Goal: Task Accomplishment & Management: Manage account settings

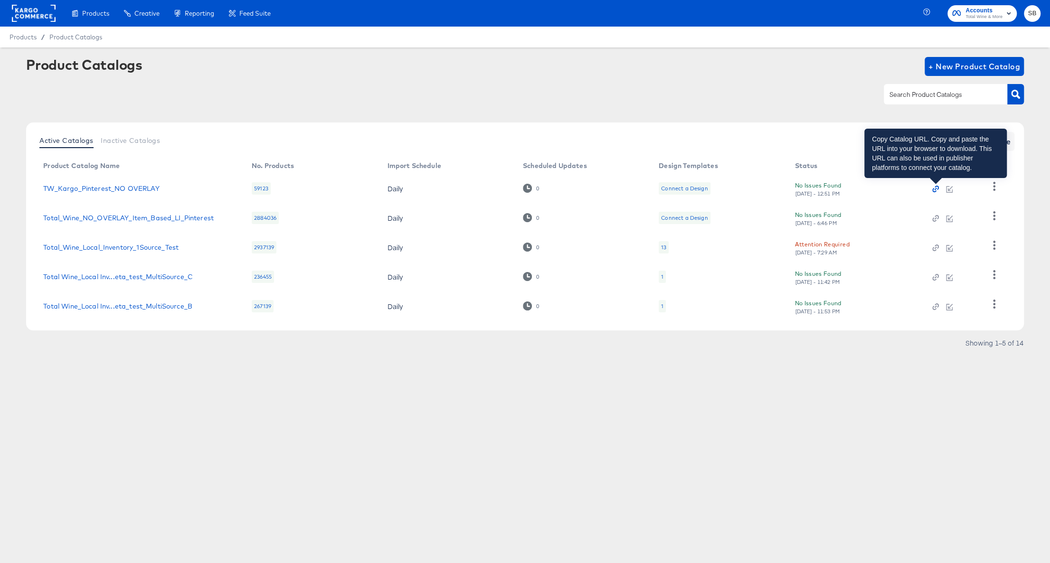
click at [935, 188] on icon "button" at bounding box center [935, 189] width 7 height 7
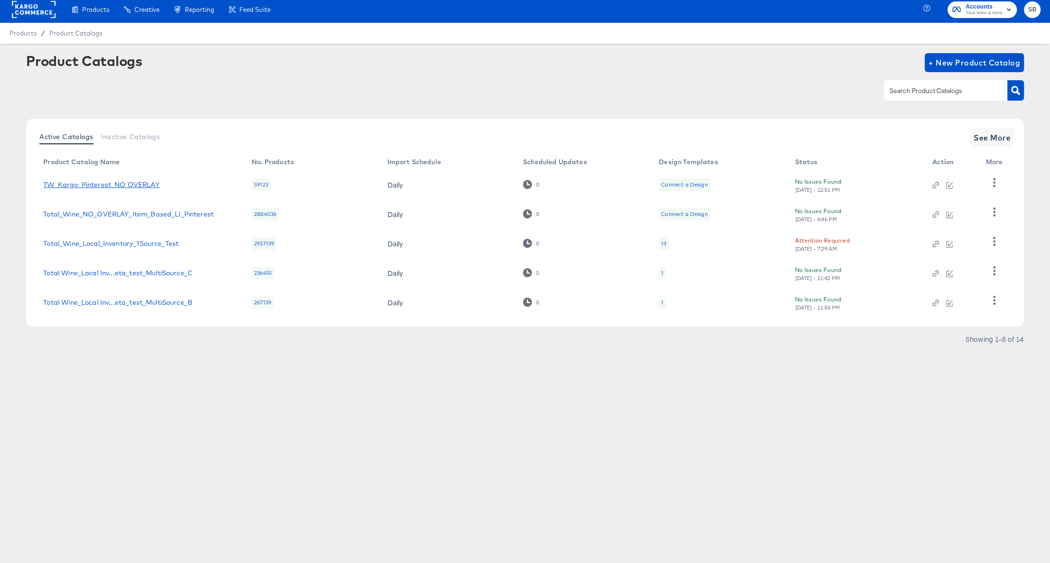
scroll to position [4, 0]
drag, startPoint x: 109, startPoint y: 185, endPoint x: 623, endPoint y: 30, distance: 536.2
click at [0, 0] on div "Products Creative Reporting Feed Suite Accounts Total Wine & More SB Products /…" at bounding box center [525, 277] width 1050 height 563
click at [727, 45] on article "Product Catalogs + New Product Catalog Active Catalogs Inactive Catalogs See Mo…" at bounding box center [525, 212] width 1050 height 336
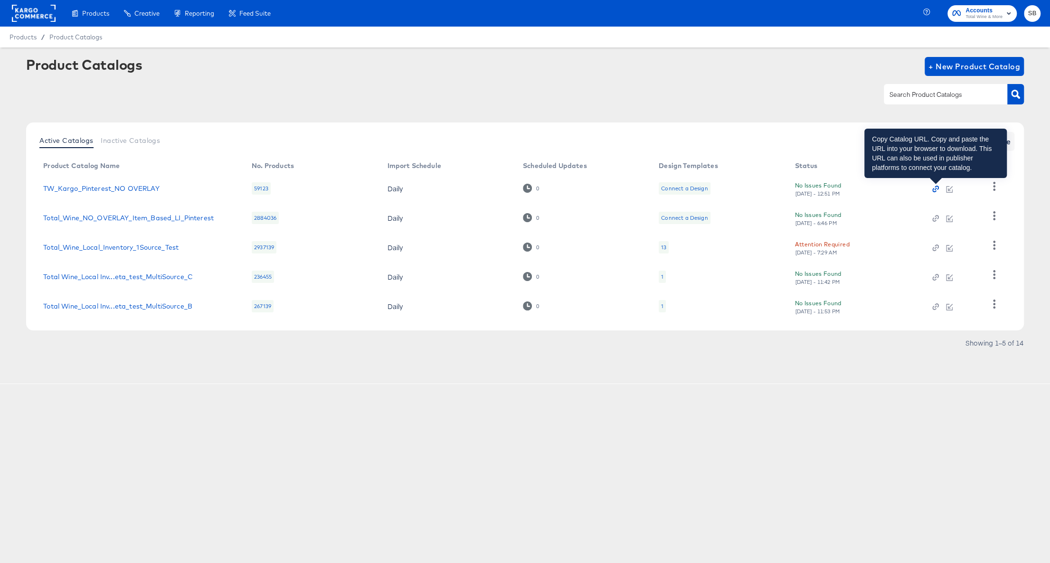
click at [938, 188] on icon "button" at bounding box center [937, 188] width 4 height 4
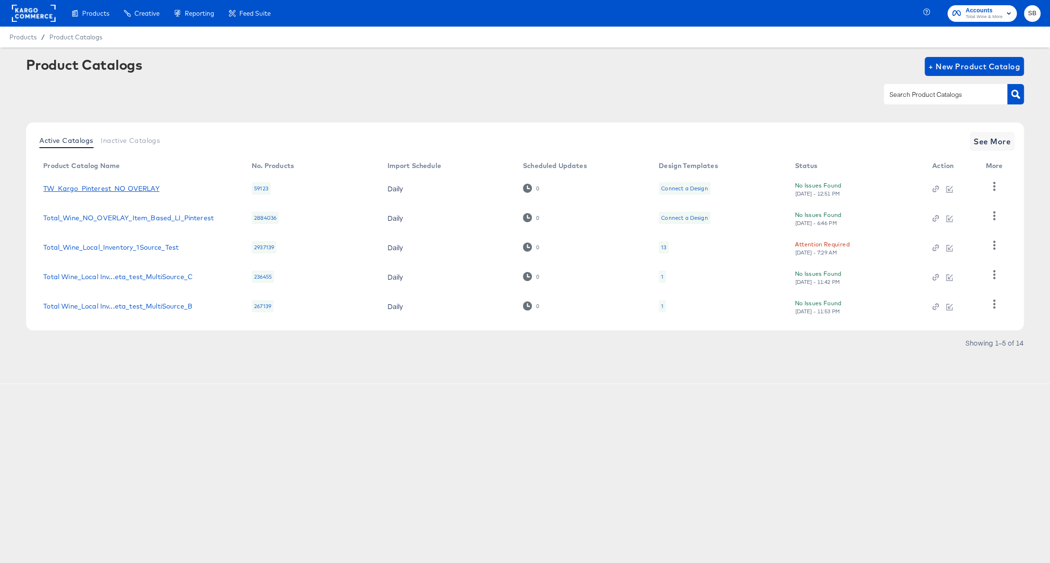
click at [121, 191] on link "TW_Kargo_Pinterest_NO OVERLAY" at bounding box center [101, 189] width 116 height 8
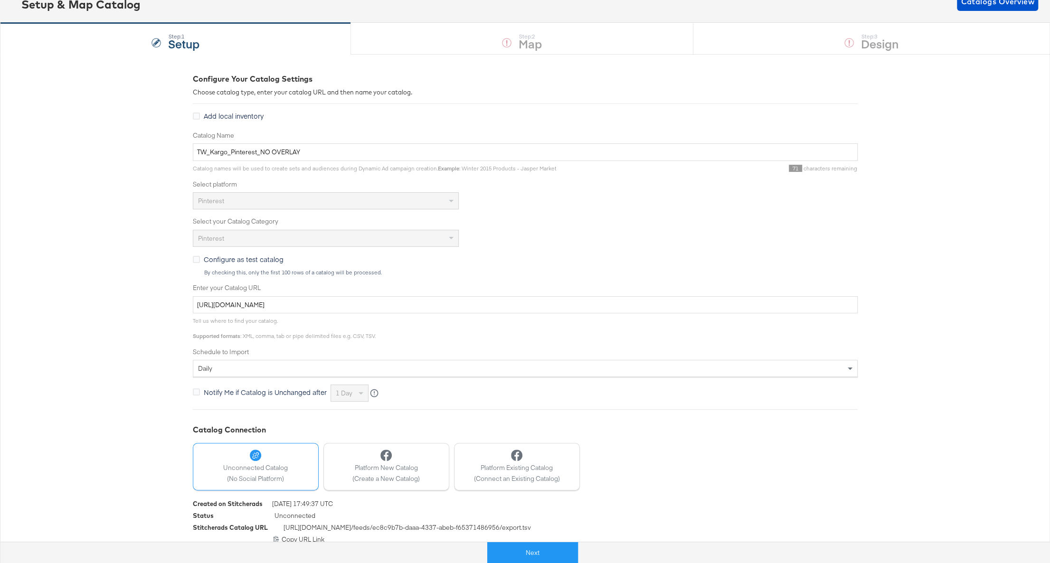
scroll to position [73, 0]
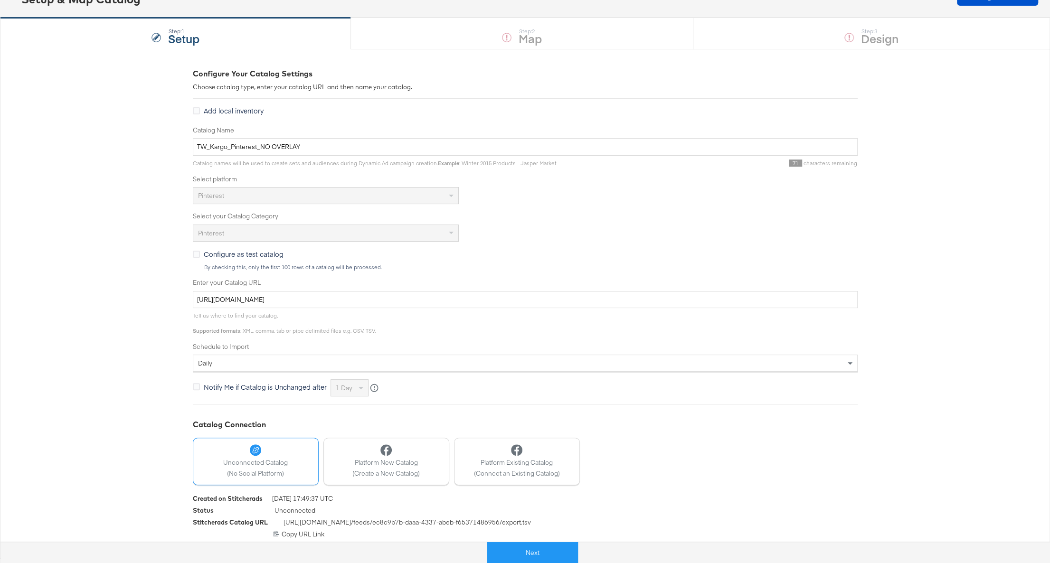
click at [115, 450] on div "Configure Your Catalog Settings Choose catalog type, enter your catalog URL and…" at bounding box center [525, 303] width 1050 height 509
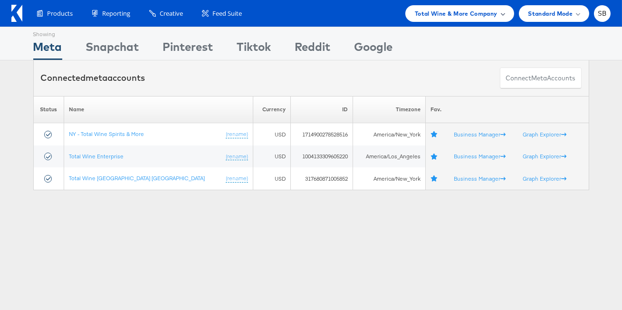
click at [483, 12] on span "Total Wine & More Company" at bounding box center [456, 14] width 83 height 10
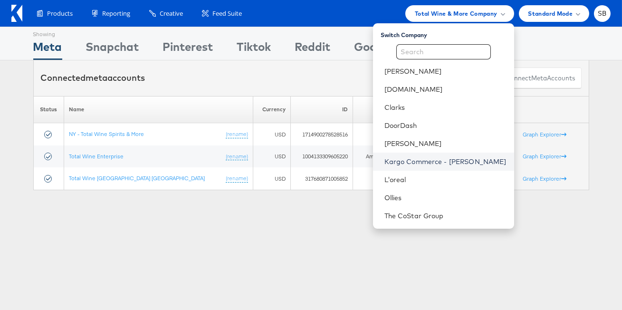
click at [446, 160] on link "Kargo Commerce - Sydnee Burke" at bounding box center [445, 161] width 122 height 9
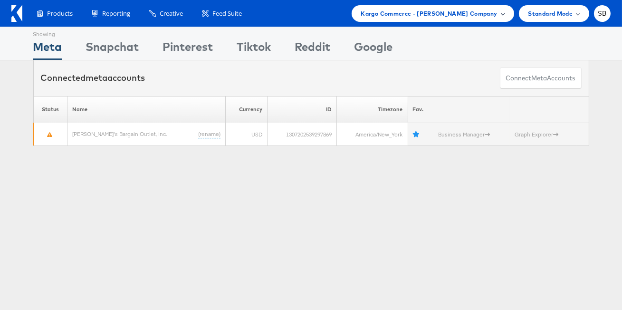
click at [461, 20] on div "Kargo Commerce - Sydnee Burke Company" at bounding box center [432, 13] width 162 height 17
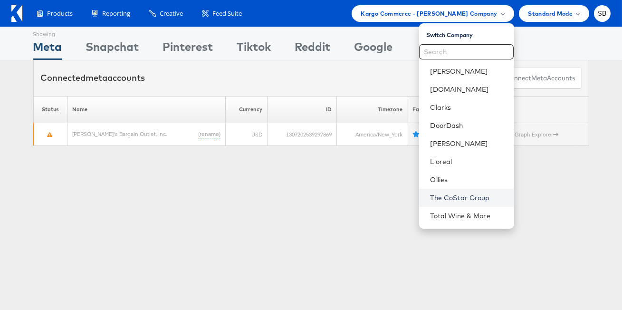
click at [474, 196] on link "The CoStar Group" at bounding box center [468, 197] width 76 height 9
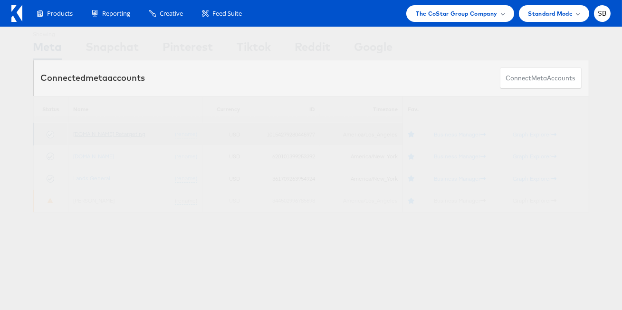
click at [138, 130] on link "[DOMAIN_NAME] Retargeting" at bounding box center [109, 133] width 72 height 7
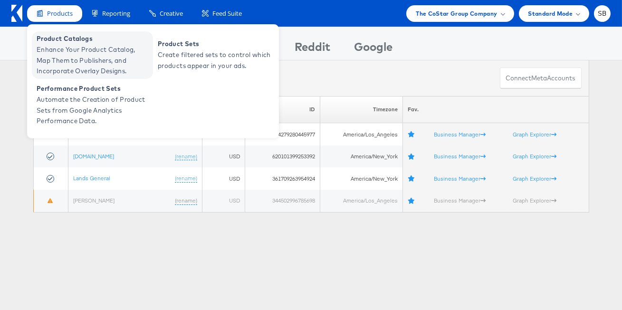
click at [73, 58] on span "Enhance Your Product Catalog, Map Them to Publishers, and Incorporate Overlay D…" at bounding box center [94, 60] width 114 height 32
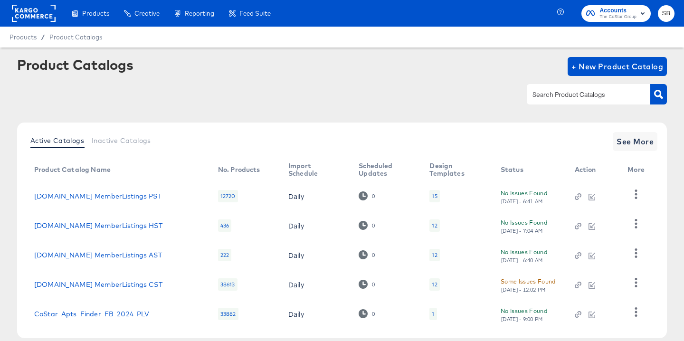
scroll to position [50, 0]
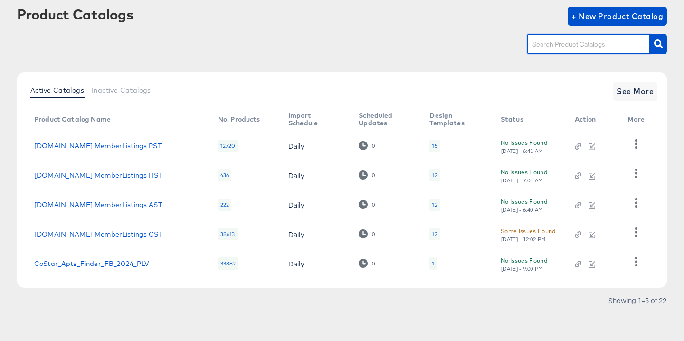
click at [579, 42] on input "text" at bounding box center [580, 44] width 101 height 11
type input "DARE"
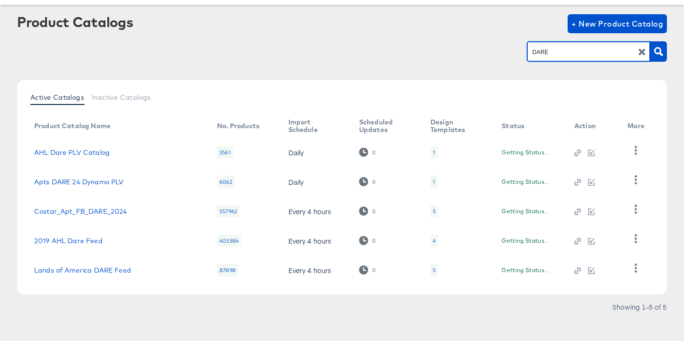
scroll to position [49, 0]
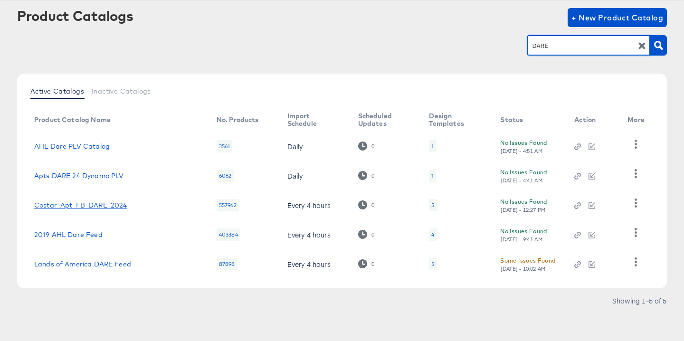
click at [111, 207] on link "Costar_Apt_FB_DARE_2024" at bounding box center [80, 205] width 93 height 8
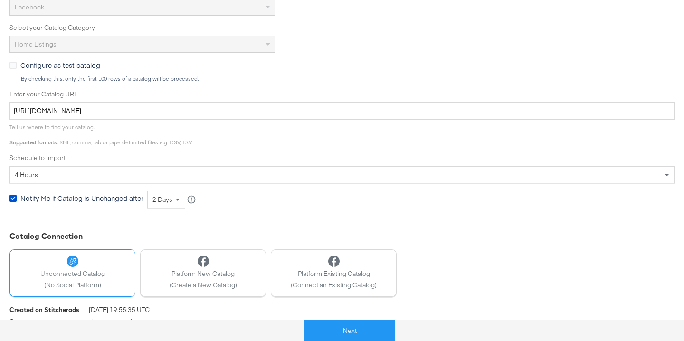
scroll to position [276, 0]
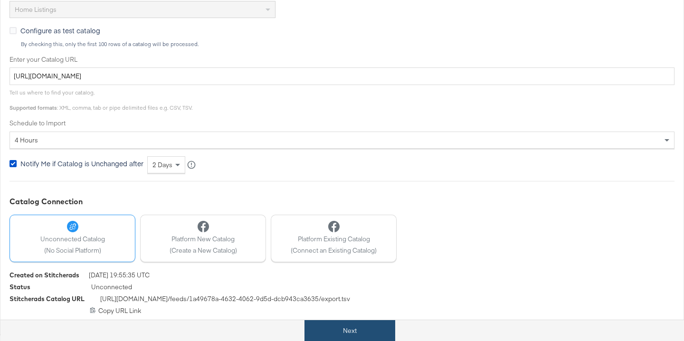
click at [365, 335] on button "Next" at bounding box center [349, 330] width 91 height 21
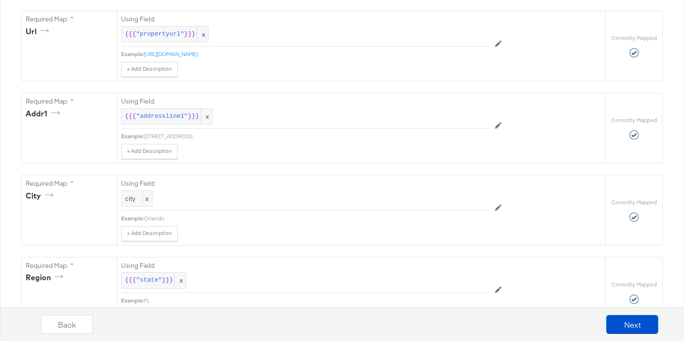
scroll to position [0, 0]
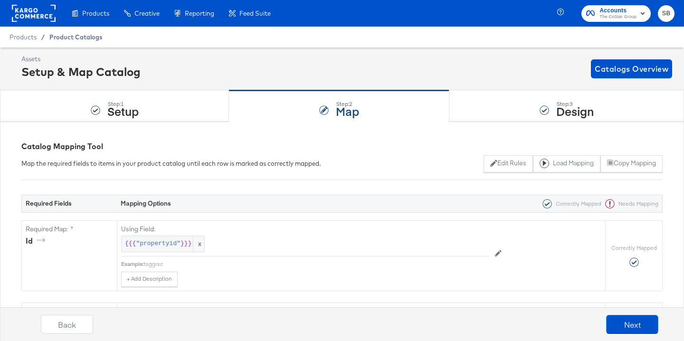
click at [62, 34] on span "Product Catalogs" at bounding box center [75, 37] width 53 height 8
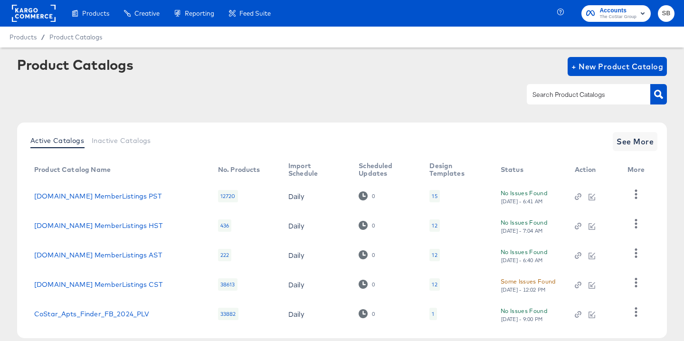
click at [568, 97] on input "text" at bounding box center [580, 94] width 101 height 11
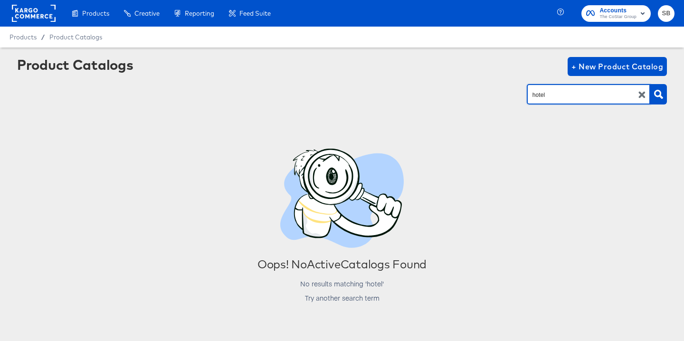
click at [582, 98] on input "hotel" at bounding box center [580, 94] width 101 height 11
type input "travel"
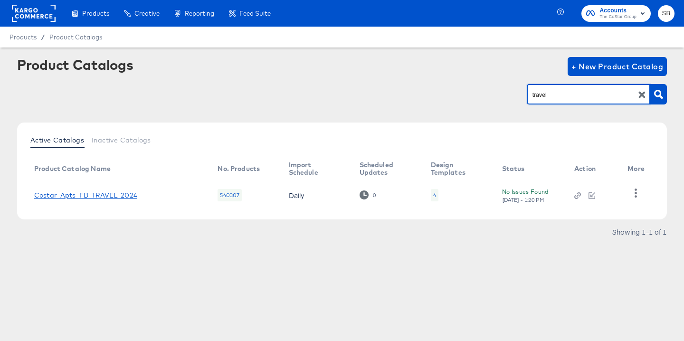
click at [133, 193] on link "Costar_Apts_FB_TRAVEL_2024" at bounding box center [85, 195] width 103 height 8
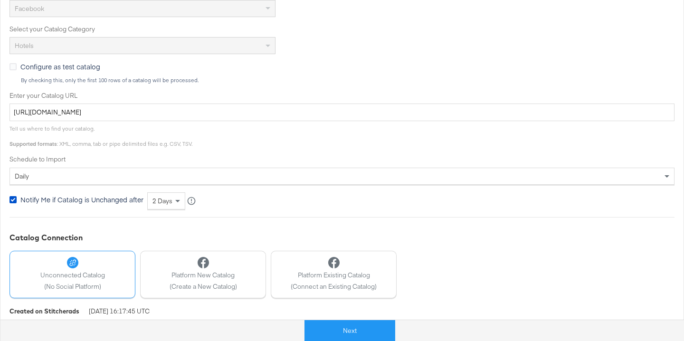
scroll to position [255, 0]
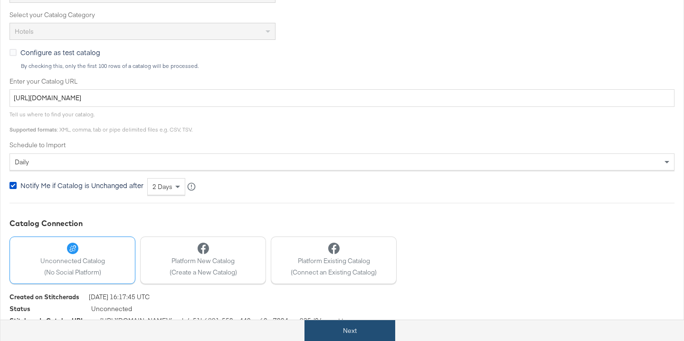
click at [350, 332] on button "Next" at bounding box center [349, 330] width 91 height 21
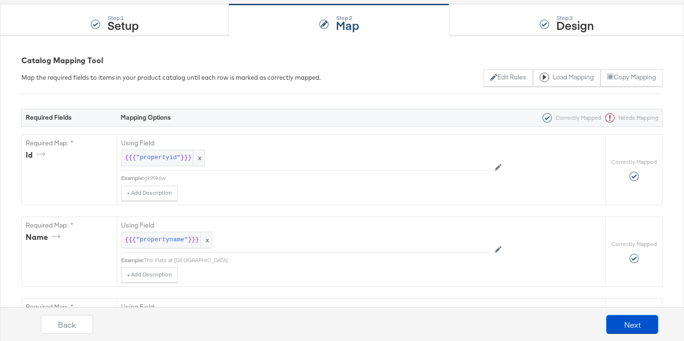
scroll to position [0, 0]
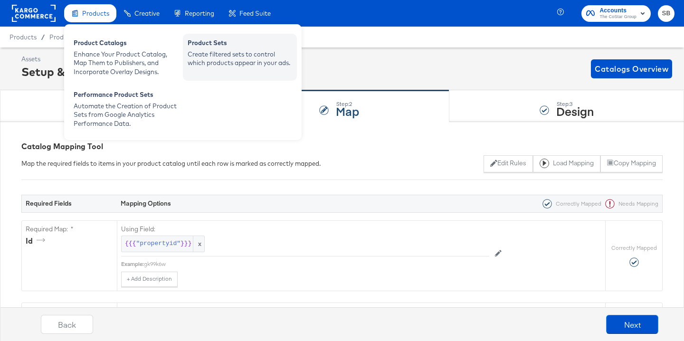
click at [200, 50] on div "Create filtered sets to control which products appear in your ads." at bounding box center [240, 59] width 104 height 18
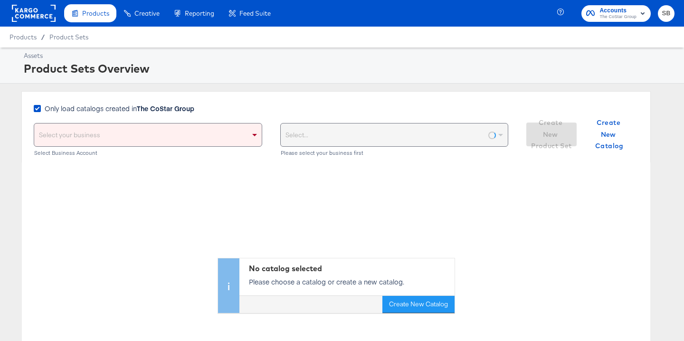
click at [187, 107] on strong "The CoStar Group" at bounding box center [165, 108] width 57 height 9
click at [0, 0] on input "Only load catalogs created in The CoStar Group" at bounding box center [0, 0] width 0 height 0
click at [203, 137] on div "Select your business" at bounding box center [147, 134] width 227 height 23
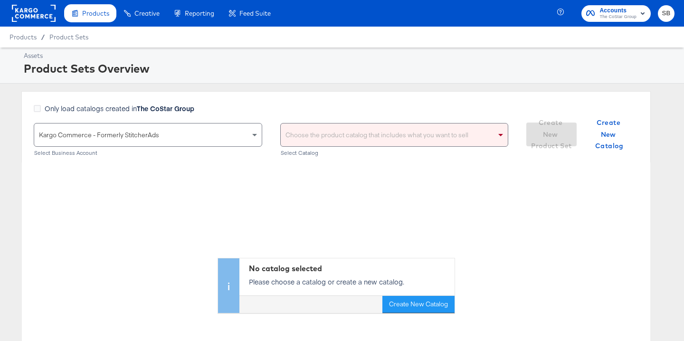
click at [347, 133] on div "Choose the product catalog that includes what you want to sell" at bounding box center [394, 134] width 227 height 23
type input "h"
click at [342, 140] on div "travel travel" at bounding box center [389, 134] width 216 height 23
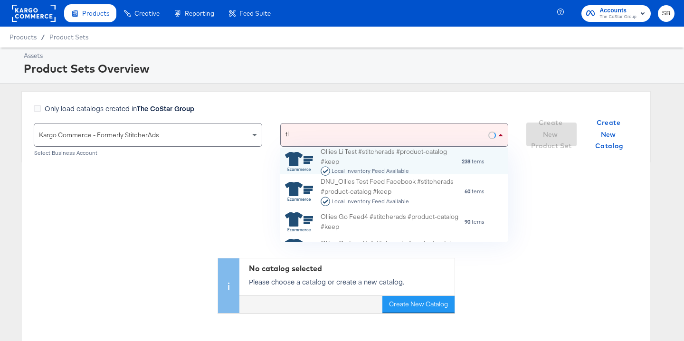
scroll to position [94, 228]
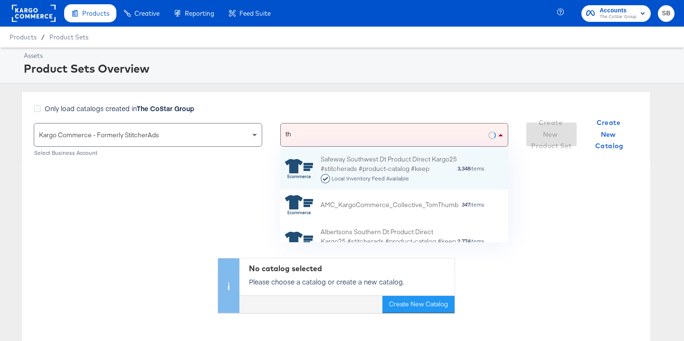
type input "t"
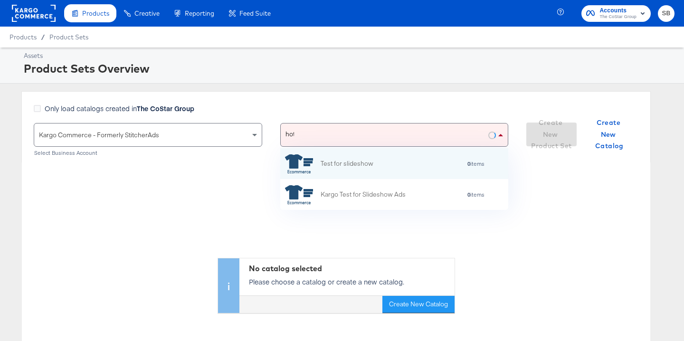
scroll to position [0, 0]
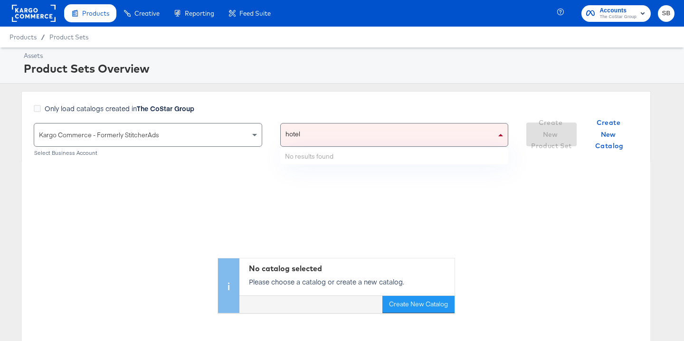
click at [360, 139] on div "hotel hotel" at bounding box center [389, 134] width 216 height 23
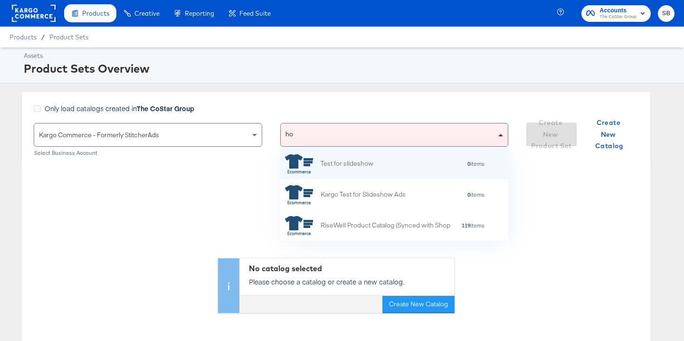
type input "h"
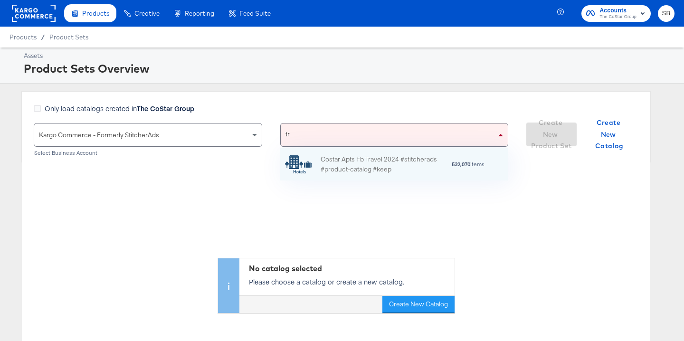
scroll to position [32, 228]
type input "tra"
click at [380, 159] on div "Costar Apts Fb Travel 2024 #stitcherads #product-catalog #keep" at bounding box center [386, 164] width 131 height 20
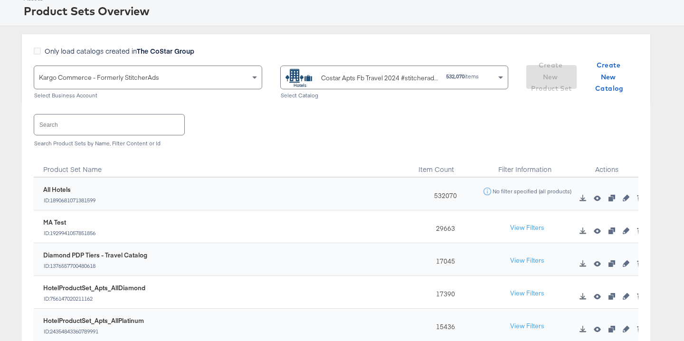
scroll to position [88, 0]
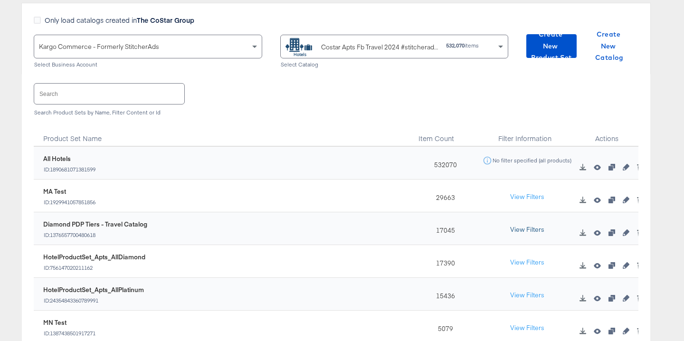
click at [522, 230] on button "View Filters" at bounding box center [526, 229] width 47 height 17
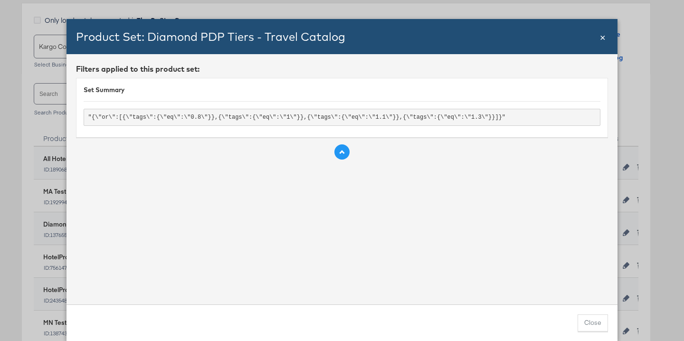
click at [338, 148] on button "Rule Spec" at bounding box center [341, 151] width 15 height 15
click at [606, 35] on div "Product Set: Diamond PDP Tiers - Travel Catalog Close ×" at bounding box center [341, 36] width 551 height 35
click at [601, 36] on span "×" at bounding box center [603, 36] width 6 height 13
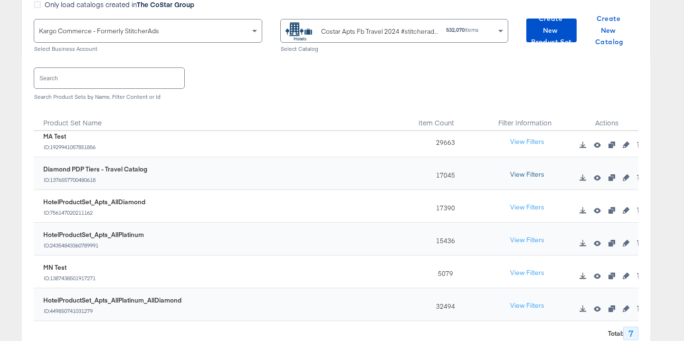
scroll to position [105, 0]
click at [517, 203] on button "View Filters" at bounding box center [526, 206] width 47 height 17
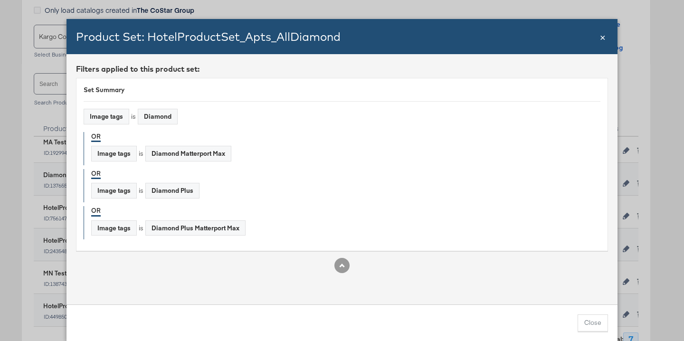
scroll to position [107, 0]
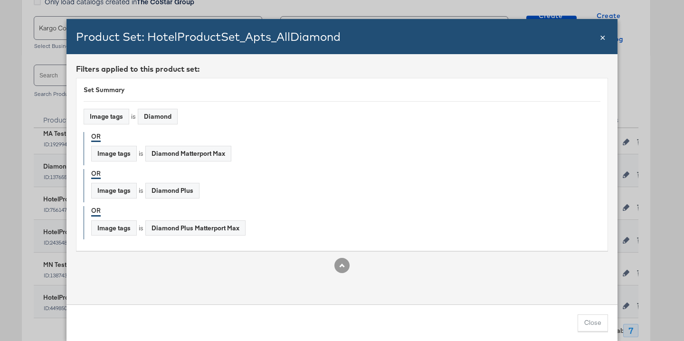
click at [602, 38] on span "×" at bounding box center [603, 36] width 6 height 13
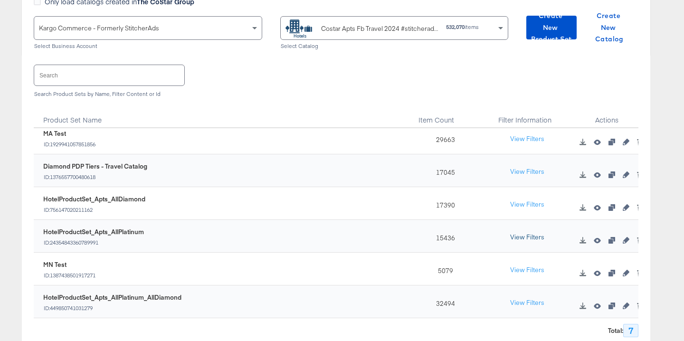
click at [517, 236] on button "View Filters" at bounding box center [526, 237] width 47 height 17
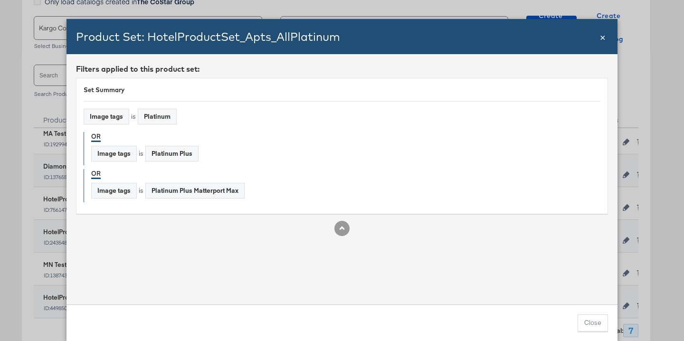
click at [604, 36] on span "×" at bounding box center [603, 36] width 6 height 13
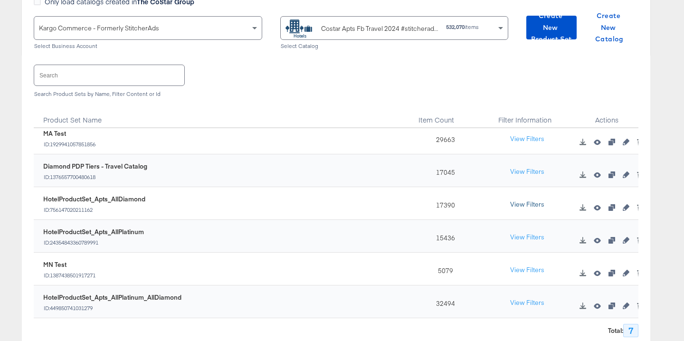
click at [521, 201] on button "View Filters" at bounding box center [526, 204] width 47 height 17
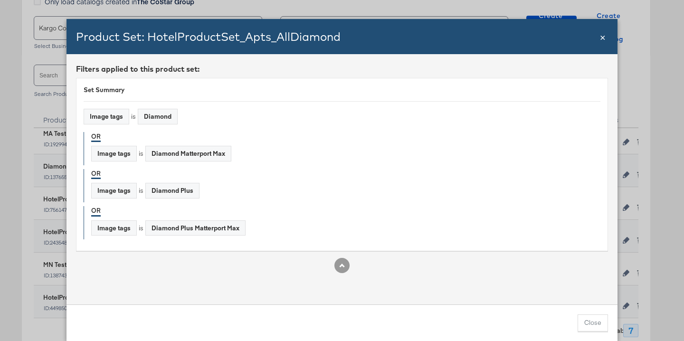
scroll to position [166, 0]
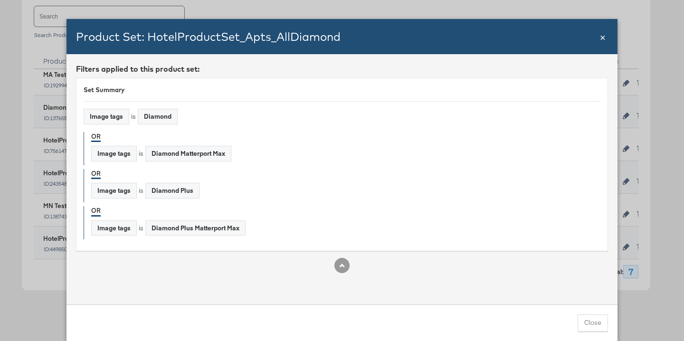
click at [603, 39] on span "×" at bounding box center [603, 36] width 6 height 13
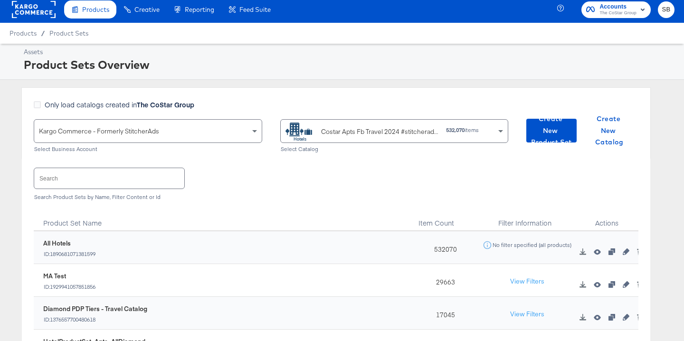
scroll to position [0, 0]
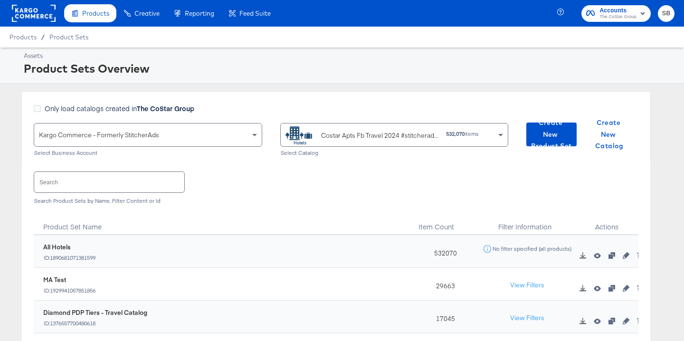
click at [45, 9] on rect at bounding box center [34, 13] width 44 height 17
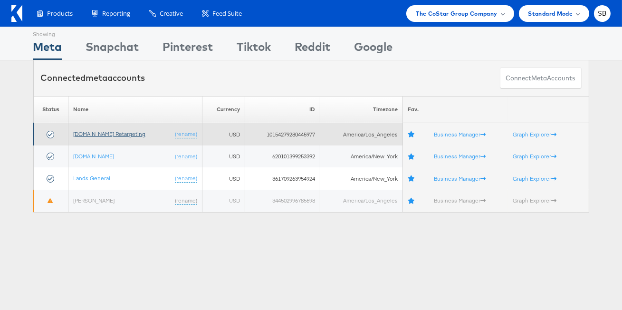
click at [133, 132] on link "[DOMAIN_NAME] Retargeting" at bounding box center [109, 133] width 72 height 7
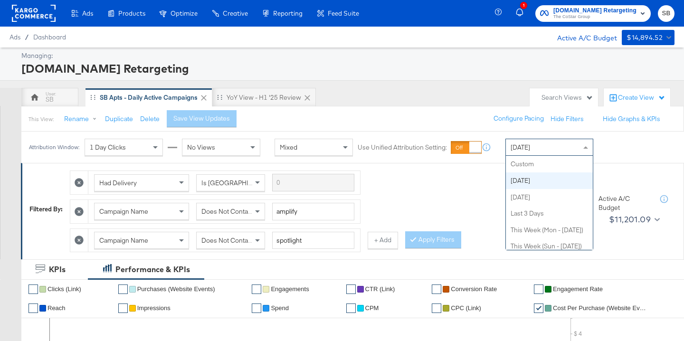
click at [540, 145] on div "[DATE]" at bounding box center [549, 147] width 87 height 16
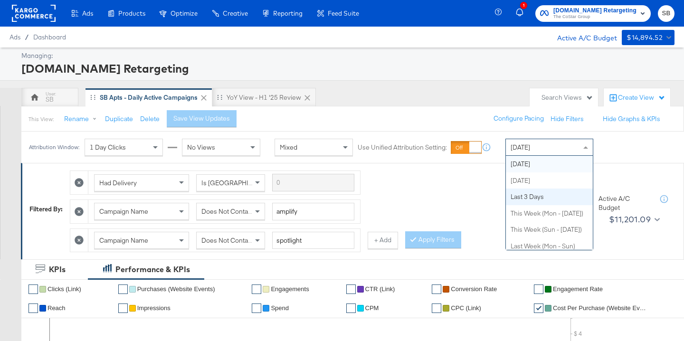
click at [428, 89] on div "SB SB Apts - Daily Active Campaigns YoY View - H1 '25 Review" at bounding box center [272, 97] width 503 height 19
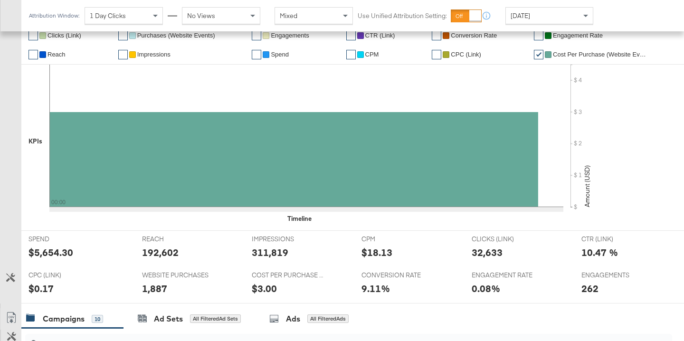
scroll to position [75, 0]
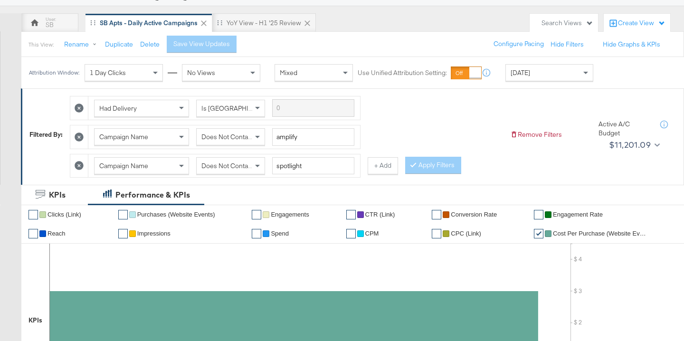
click at [561, 23] on div "Search Views" at bounding box center [567, 23] width 52 height 9
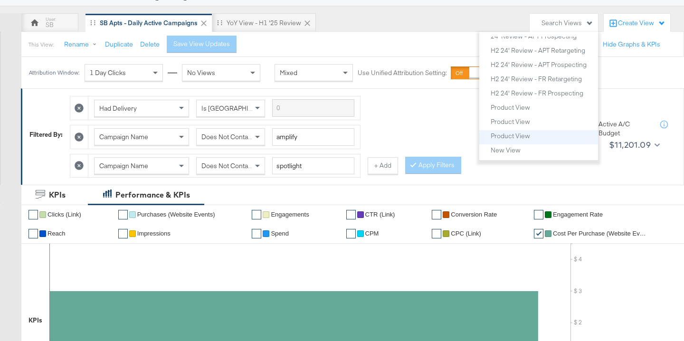
scroll to position [962, 0]
click at [630, 24] on div "Create View" at bounding box center [641, 23] width 47 height 9
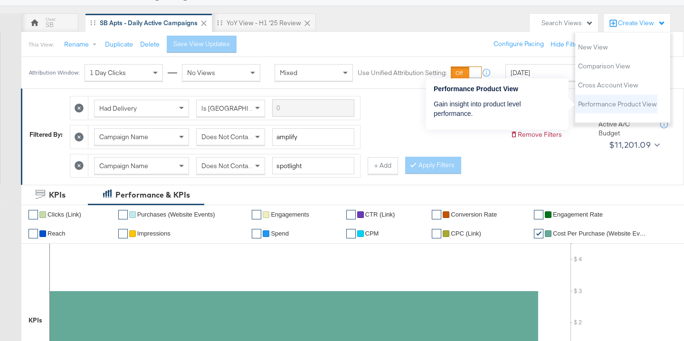
click at [617, 110] on li "Performance Product View" at bounding box center [616, 104] width 82 height 19
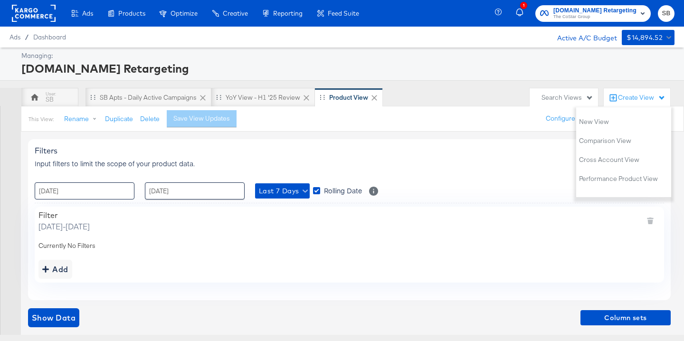
click at [97, 189] on input "25 / September / 2025" at bounding box center [85, 190] width 100 height 17
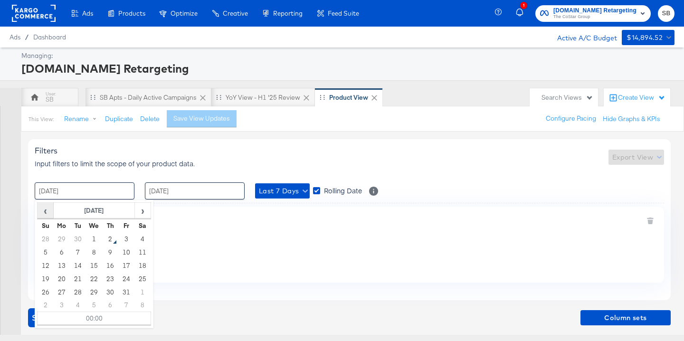
click at [43, 209] on span "‹" at bounding box center [45, 210] width 15 height 14
click at [62, 238] on td "1" at bounding box center [62, 238] width 16 height 13
type input "01 / September / 2025 00:00"
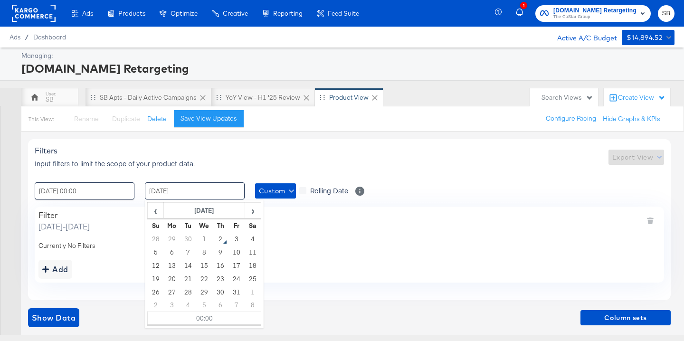
click at [182, 195] on input "01 / October / 2025" at bounding box center [195, 190] width 100 height 17
click at [189, 243] on td "30" at bounding box center [188, 238] width 16 height 13
type input "30 / September / 2025 00:00"
click at [452, 183] on div ": 01 / September / 2025 00:00 ‹ September 2025 › Su Mo Tu We Th Fr Sa 31 1 2 3 …" at bounding box center [349, 190] width 629 height 17
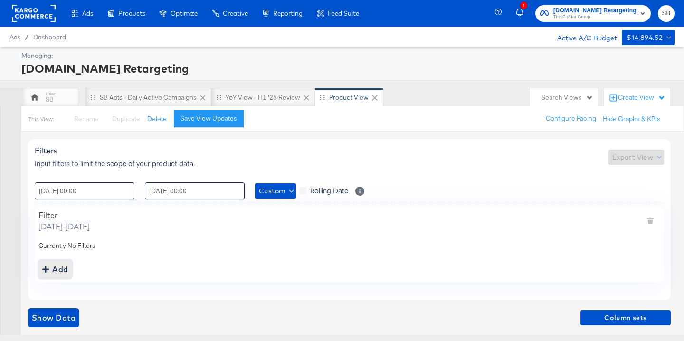
click at [53, 266] on div "Add" at bounding box center [55, 269] width 26 height 13
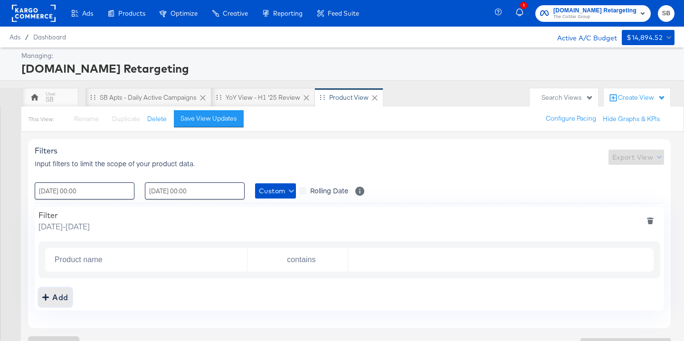
scroll to position [31, 0]
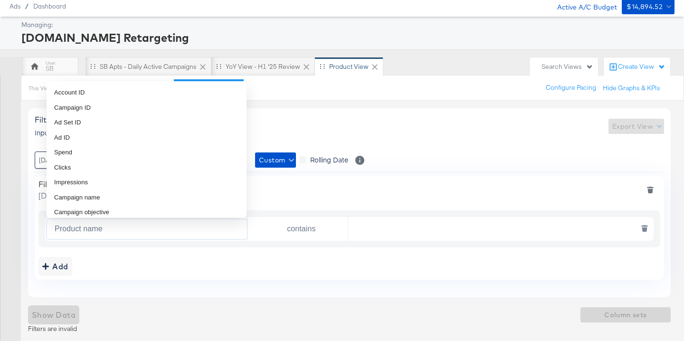
click at [200, 228] on input "Product name" at bounding box center [149, 228] width 196 height 19
click at [147, 107] on li "Campaign ID" at bounding box center [147, 107] width 200 height 15
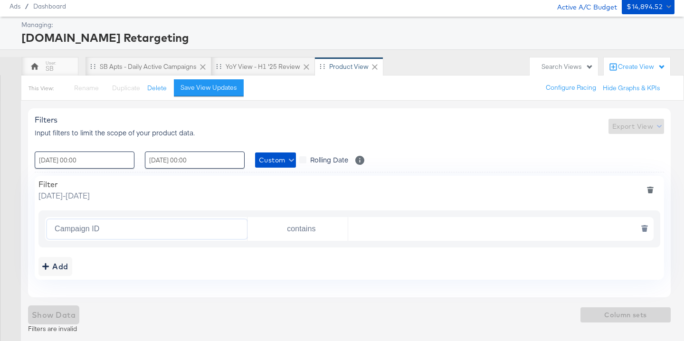
type input "Campaign ID"
click at [393, 234] on input "text" at bounding box center [498, 228] width 301 height 19
paste input "120213449240370614"
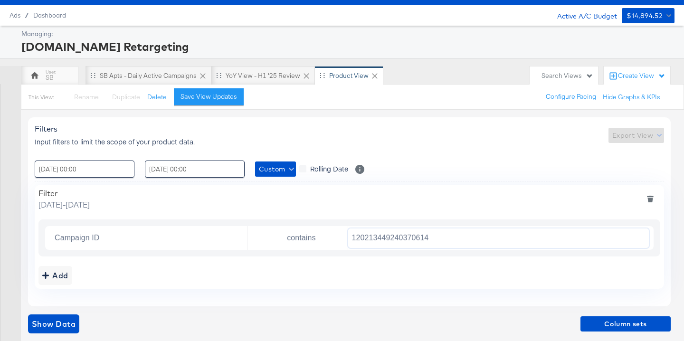
type input "120213449240370614"
click at [171, 171] on input "30 / September / 2025 00:00" at bounding box center [195, 169] width 100 height 17
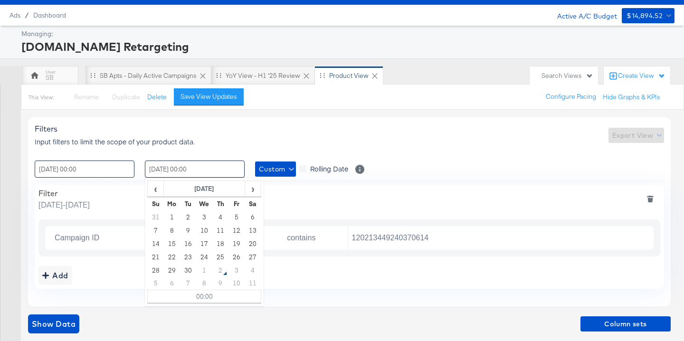
click at [91, 170] on input "[DATE] 00:00" at bounding box center [85, 169] width 100 height 17
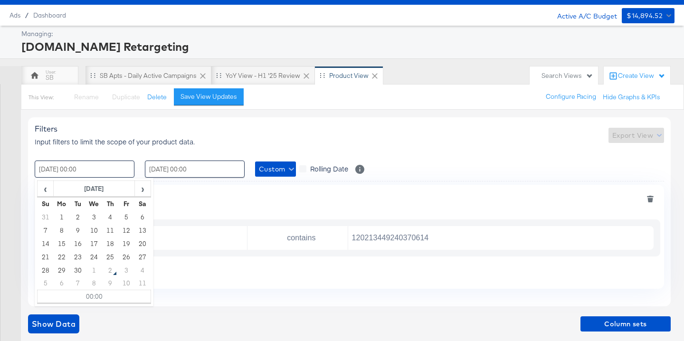
click at [118, 167] on input "[DATE] 00:00" at bounding box center [85, 169] width 100 height 17
click at [162, 169] on input "30 / September / 2025 00:00" at bounding box center [195, 169] width 100 height 17
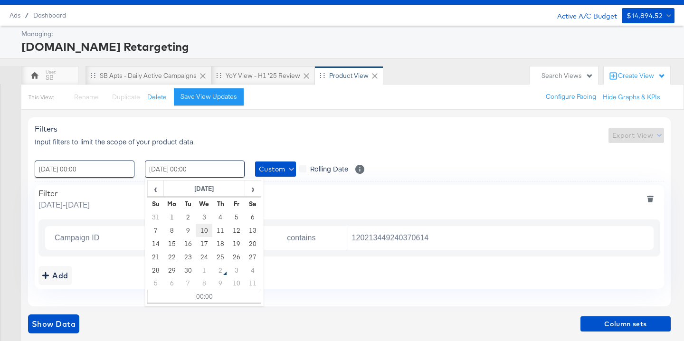
click at [202, 228] on td "10" at bounding box center [204, 230] width 16 height 13
type input "[DATE] 00:00"
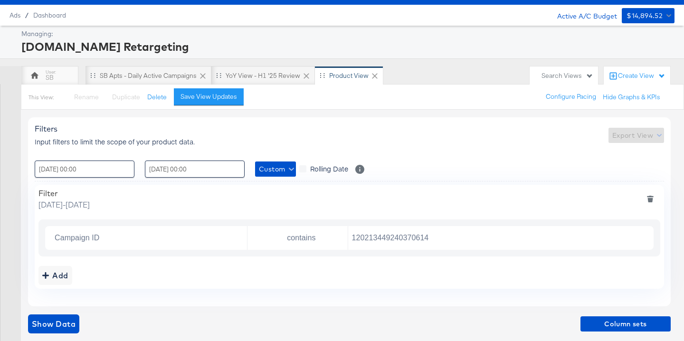
click at [377, 202] on div "Filter Monday, September 1 2025 - Wednesday, September 10 2025" at bounding box center [349, 199] width 622 height 21
click at [75, 322] on span "Show Data" at bounding box center [54, 323] width 44 height 13
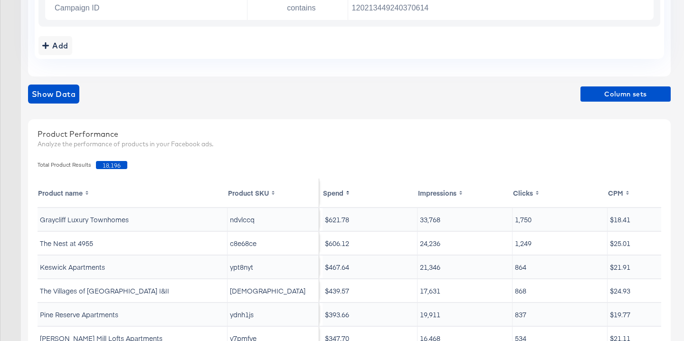
scroll to position [251, 0]
click at [100, 218] on td "Graycliff Luxury Townhomes" at bounding box center [133, 219] width 190 height 23
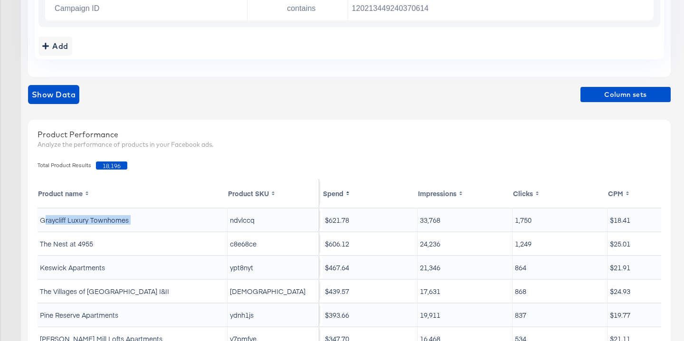
click at [100, 218] on td "Graycliff Luxury Townhomes" at bounding box center [133, 219] width 190 height 23
copy td "Graycliff Luxury Townhomes"
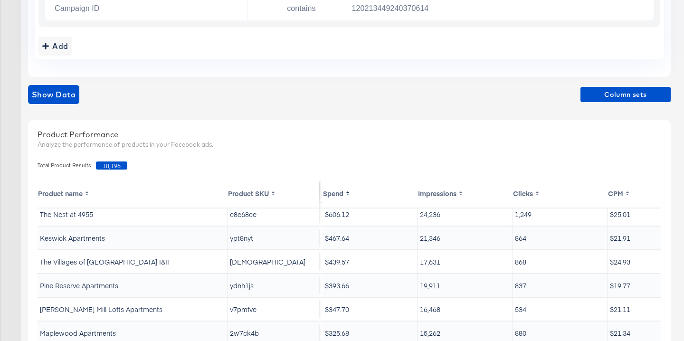
scroll to position [0, 0]
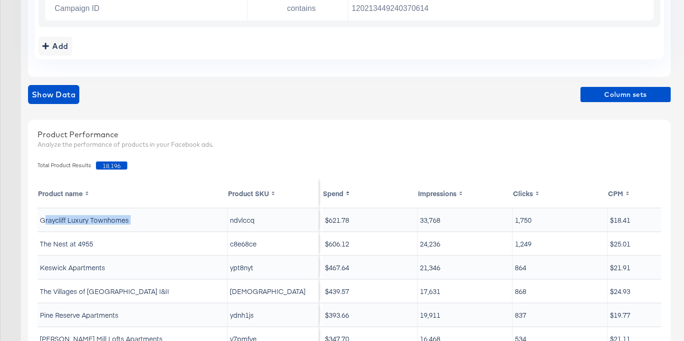
click at [99, 219] on td "Graycliff Luxury Townhomes" at bounding box center [133, 219] width 190 height 23
click at [239, 219] on td "ndvlccq" at bounding box center [273, 219] width 92 height 23
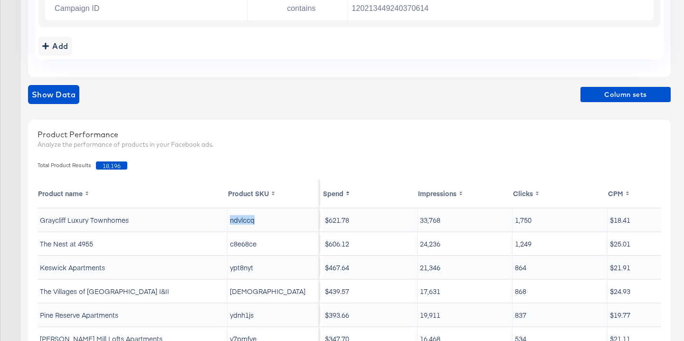
copy td "ndvlccq"
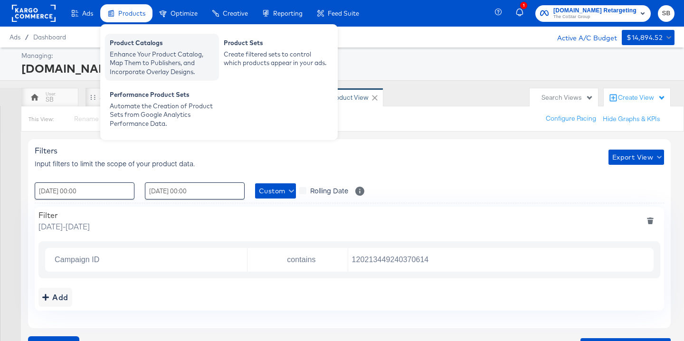
click at [137, 54] on div "Enhance Your Product Catalog, Map Them to Publishers, and Incorporate Overlay D…" at bounding box center [162, 63] width 104 height 27
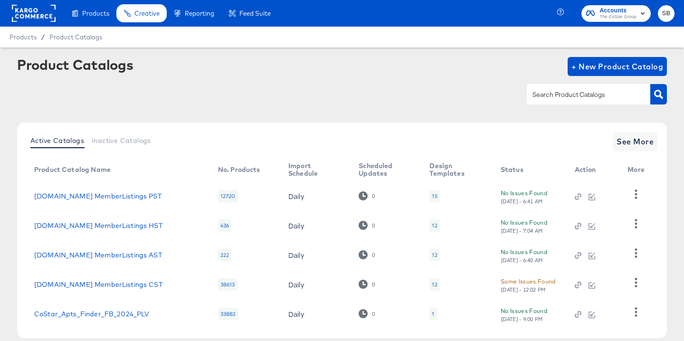
scroll to position [39, 0]
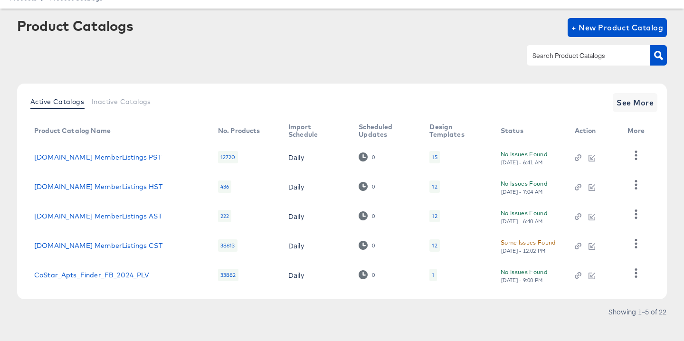
click at [584, 53] on input "text" at bounding box center [580, 55] width 101 height 11
type input "travel"
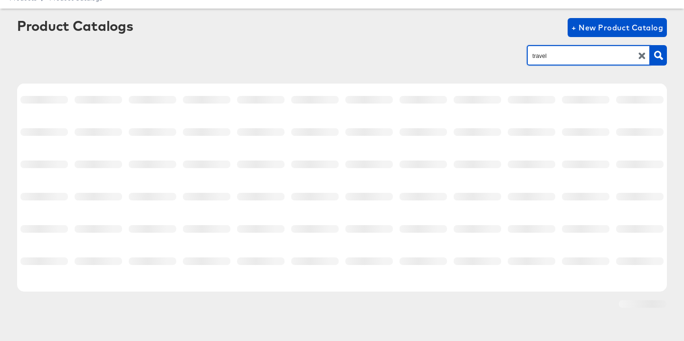
scroll to position [0, 0]
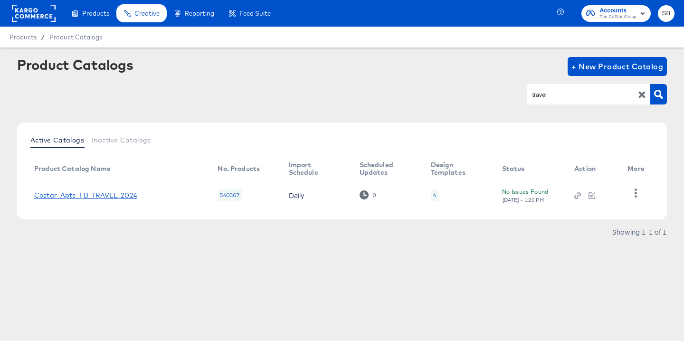
click at [126, 195] on link "Costar_Apts_FB_TRAVEL_2024" at bounding box center [85, 195] width 103 height 8
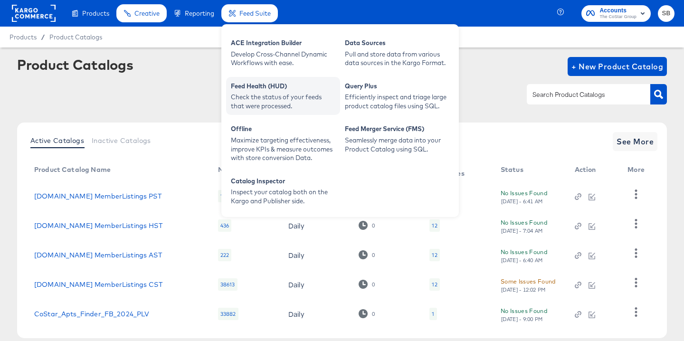
click at [255, 103] on div "Check the status of your feeds that were processed." at bounding box center [283, 102] width 104 height 18
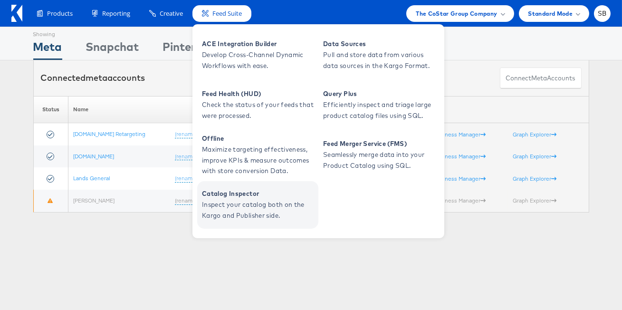
click at [256, 209] on span "Inspect your catalog both on the Kargo and Publisher side." at bounding box center [259, 210] width 114 height 22
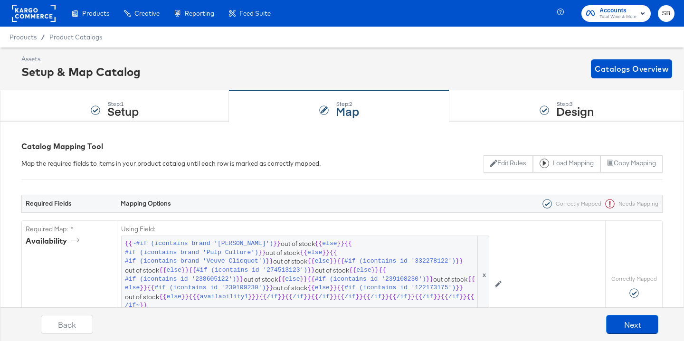
click at [29, 9] on rect at bounding box center [34, 13] width 44 height 17
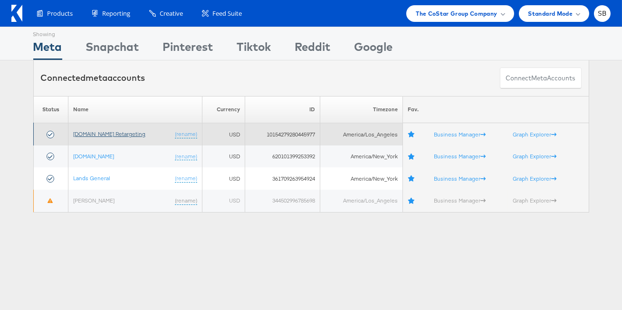
click at [77, 135] on link "[DOMAIN_NAME] Retargeting" at bounding box center [109, 133] width 72 height 7
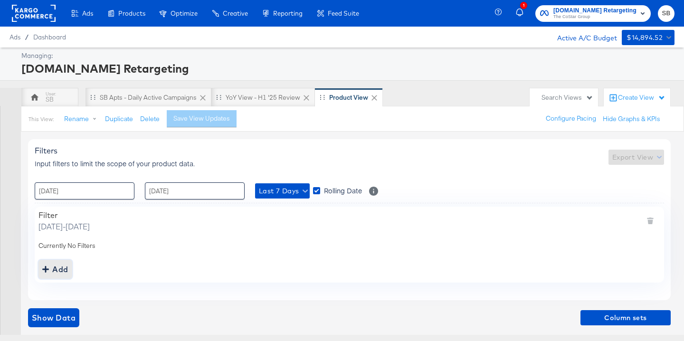
click at [59, 268] on div "Add" at bounding box center [55, 269] width 26 height 13
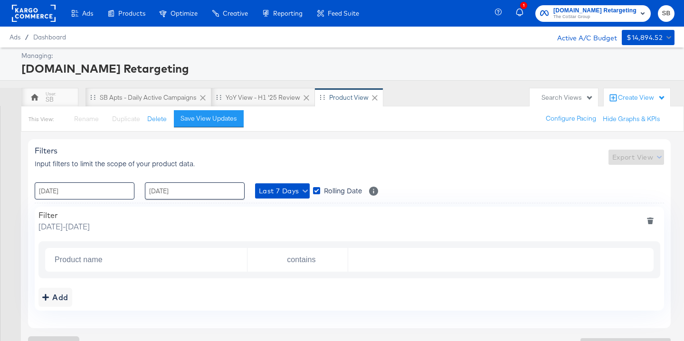
click at [101, 191] on input "[DATE]" at bounding box center [85, 190] width 100 height 17
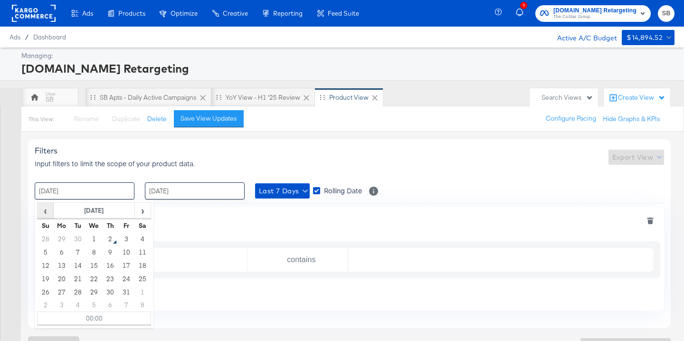
click at [40, 215] on span "‹" at bounding box center [45, 210] width 15 height 14
click at [66, 237] on td "1" at bounding box center [62, 238] width 16 height 13
type input "[DATE] 00:00"
click at [196, 189] on input "[DATE]" at bounding box center [195, 190] width 100 height 17
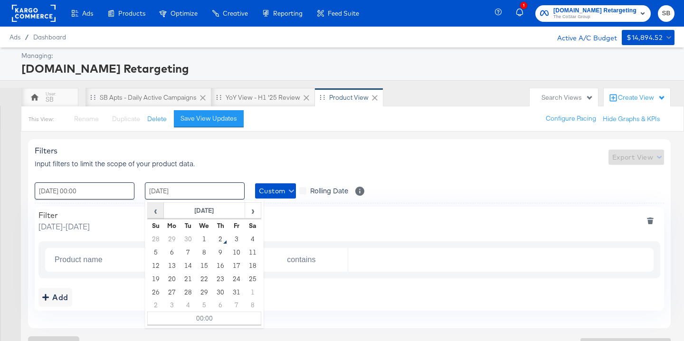
click at [160, 212] on span "‹" at bounding box center [155, 210] width 15 height 14
click at [205, 249] on td "10" at bounding box center [204, 252] width 16 height 13
type input "10 / September / 2025 00:00"
click at [365, 208] on div "Filter Monday, September 1 2025 - Wednesday, September 10 2025 Product name con…" at bounding box center [349, 259] width 629 height 104
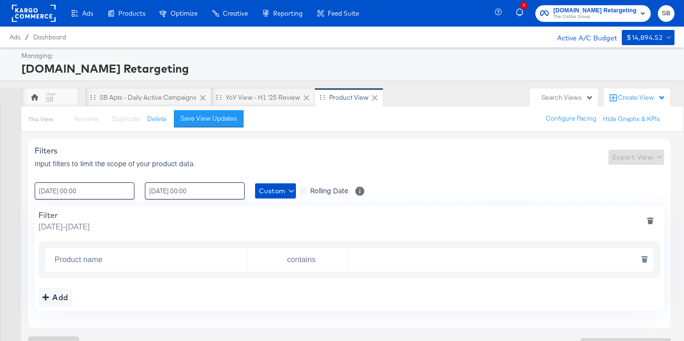
click at [118, 253] on input "Product name" at bounding box center [149, 259] width 196 height 19
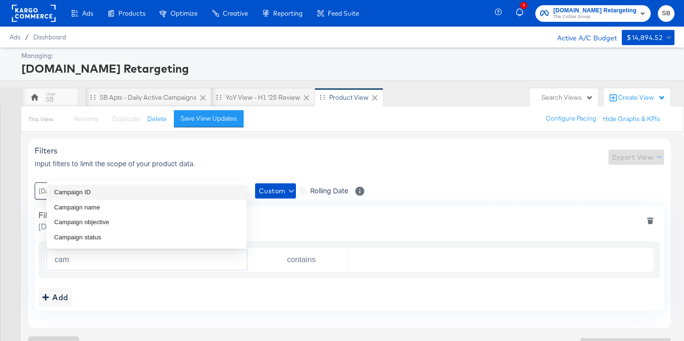
click at [103, 192] on li "Campaign ID" at bounding box center [147, 192] width 200 height 15
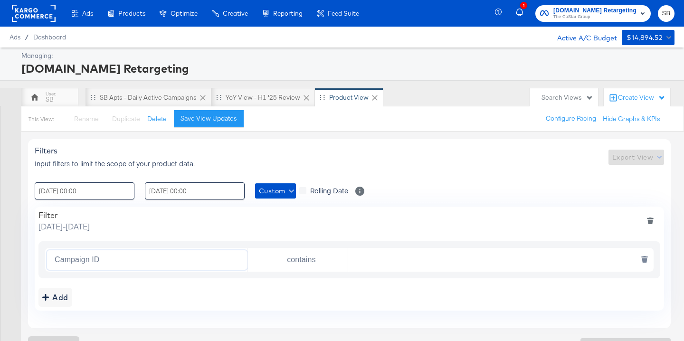
type input "Campaign ID"
click at [381, 258] on input "text" at bounding box center [498, 259] width 301 height 19
paste input "120213449240370614"
type input "120213449240370614"
click at [489, 282] on div "Filter Monday, September 1 2025 - Wednesday, September 10 2025 Campaign ID cont…" at bounding box center [349, 259] width 629 height 104
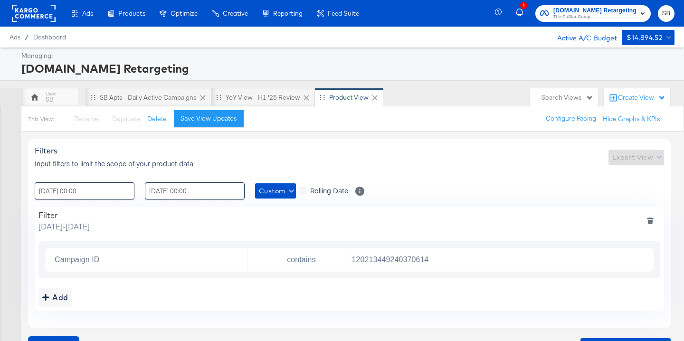
scroll to position [22, 0]
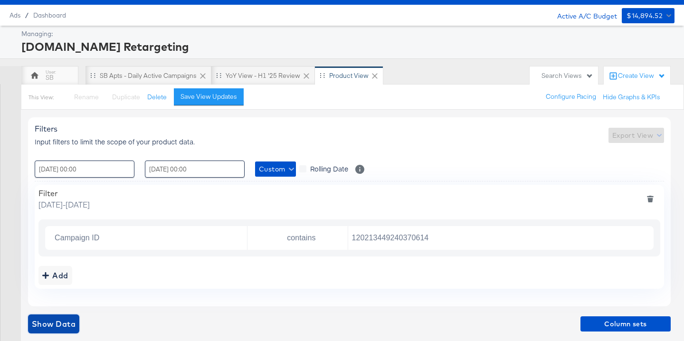
click at [47, 320] on span "Show Data" at bounding box center [54, 323] width 44 height 13
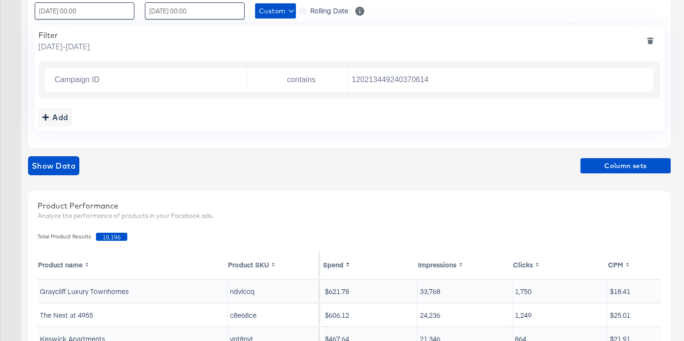
scroll to position [251, 0]
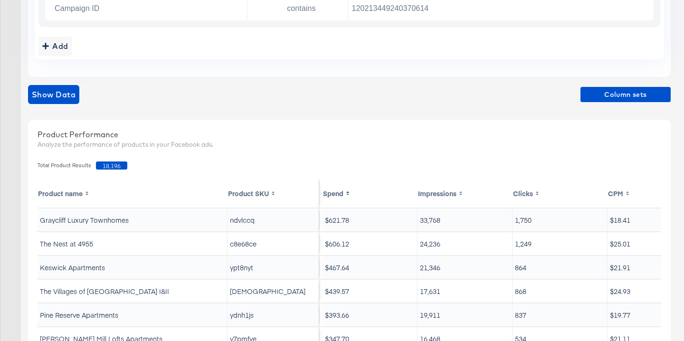
click at [119, 219] on td "Graycliff Luxury Townhomes" at bounding box center [133, 219] width 190 height 23
click at [249, 222] on td "ndvlccq" at bounding box center [273, 219] width 92 height 23
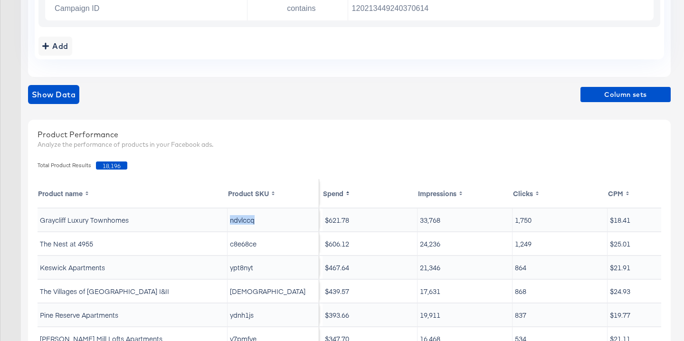
copy td "ndvlccq"
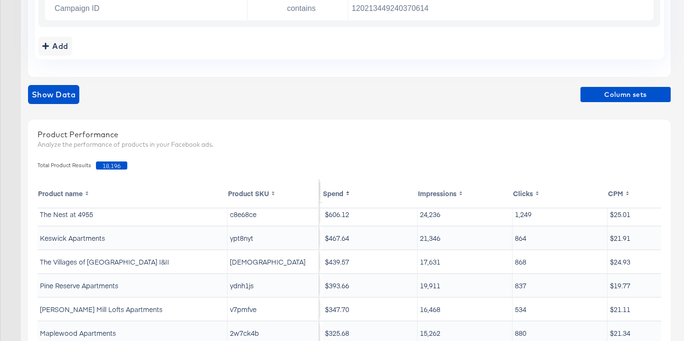
scroll to position [0, 0]
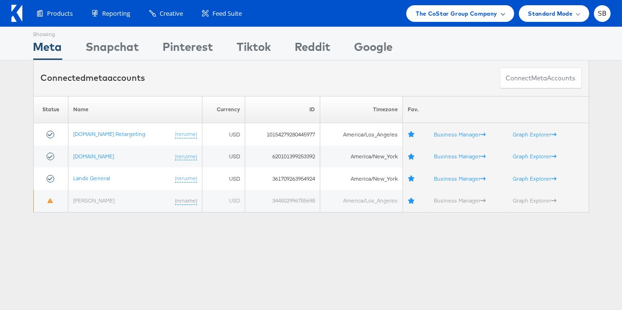
click at [464, 19] on div "The CoStar Group Company" at bounding box center [459, 13] width 107 height 17
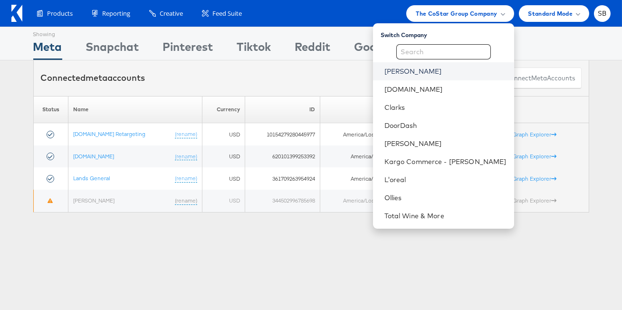
click at [433, 71] on link "[PERSON_NAME]" at bounding box center [445, 70] width 122 height 9
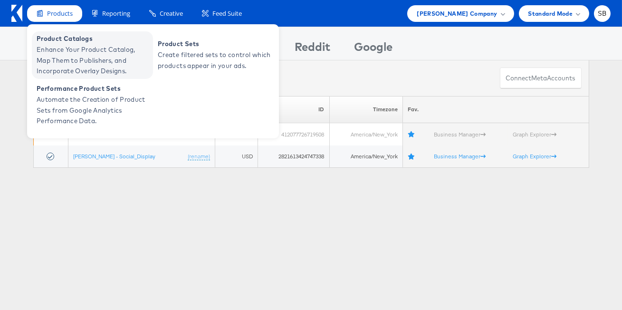
click at [62, 51] on span "Enhance Your Product Catalog, Map Them to Publishers, and Incorporate Overlay D…" at bounding box center [94, 60] width 114 height 32
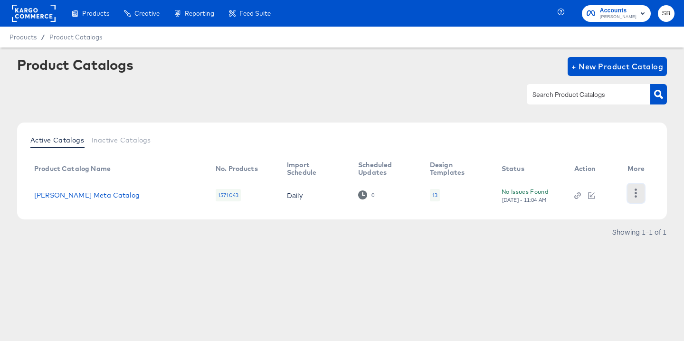
click at [640, 194] on icon "button" at bounding box center [635, 193] width 9 height 9
click at [439, 114] on div "Product Catalogs + New Product Catalog" at bounding box center [342, 86] width 650 height 58
click at [639, 195] on icon "button" at bounding box center [635, 193] width 9 height 9
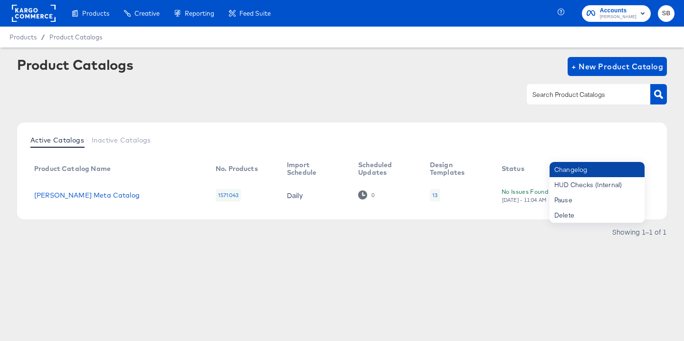
click at [571, 168] on div "Changelog" at bounding box center [596, 169] width 95 height 15
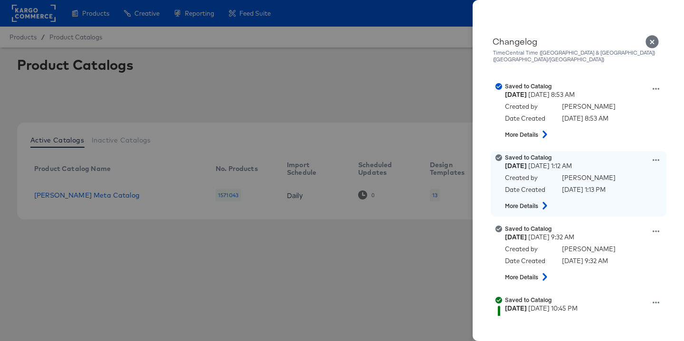
scroll to position [153, 0]
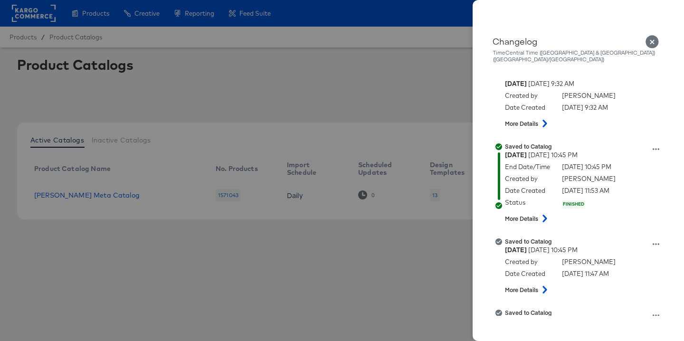
click at [655, 41] on icon "Close" at bounding box center [651, 41] width 13 height 13
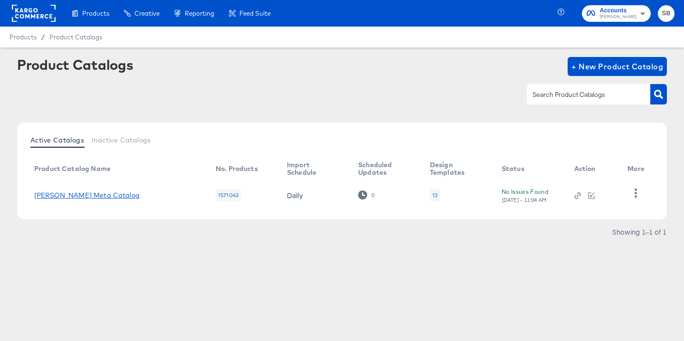
click at [61, 192] on link "[PERSON_NAME] Meta Catalog" at bounding box center [86, 195] width 105 height 8
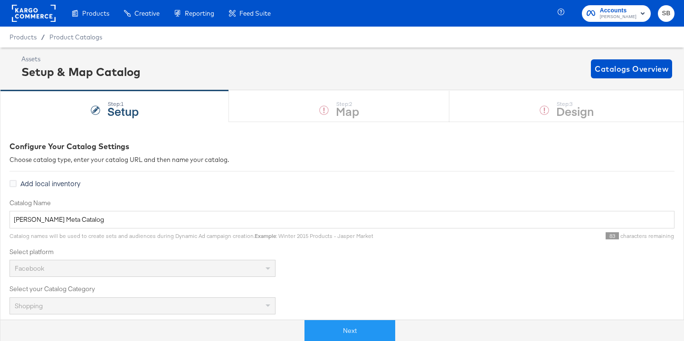
scroll to position [296, 0]
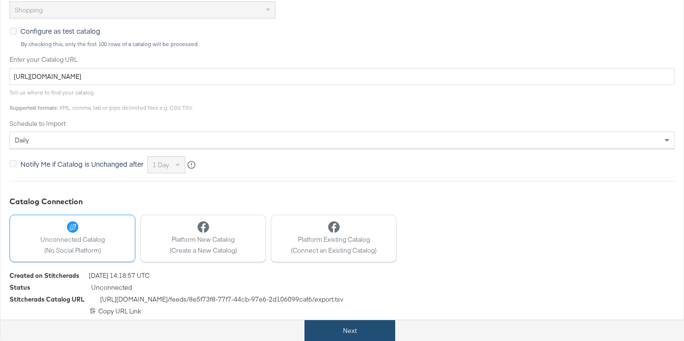
click at [370, 331] on button "Next" at bounding box center [349, 330] width 91 height 21
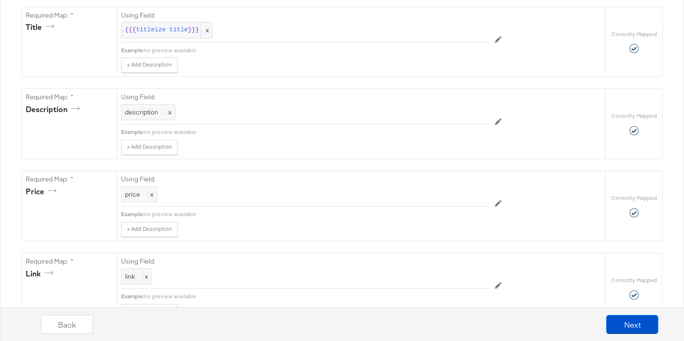
scroll to position [0, 0]
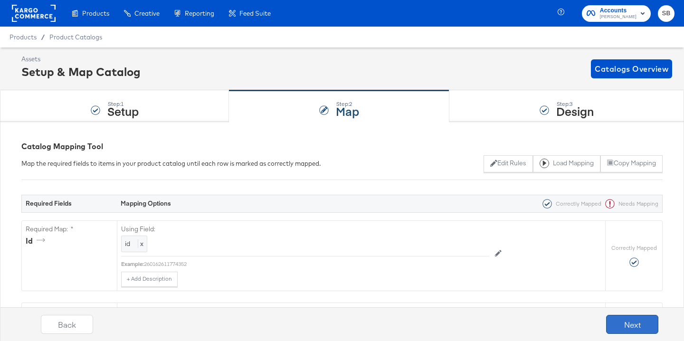
click at [652, 330] on button "Next" at bounding box center [632, 324] width 52 height 19
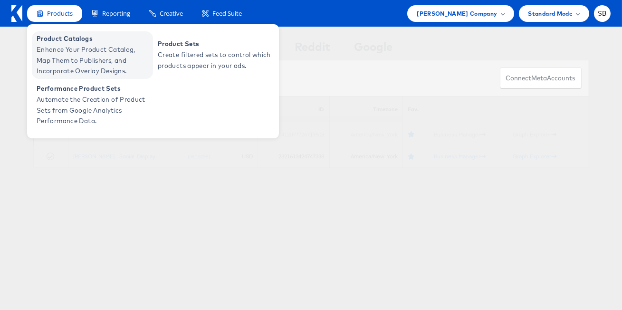
click at [94, 55] on span "Enhance Your Product Catalog, Map Them to Publishers, and Incorporate Overlay D…" at bounding box center [94, 60] width 114 height 32
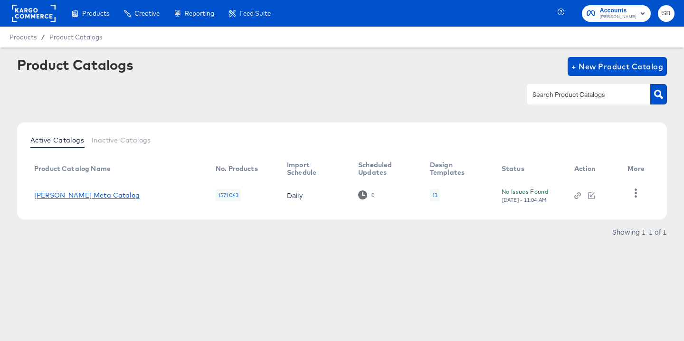
click at [81, 193] on link "[PERSON_NAME] Meta Catalog" at bounding box center [86, 195] width 105 height 8
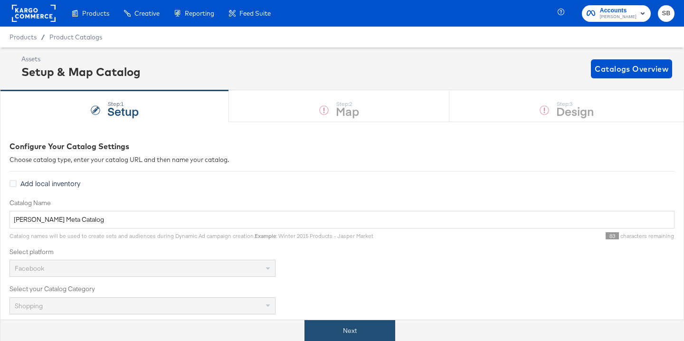
click at [344, 328] on button "Next" at bounding box center [349, 330] width 91 height 21
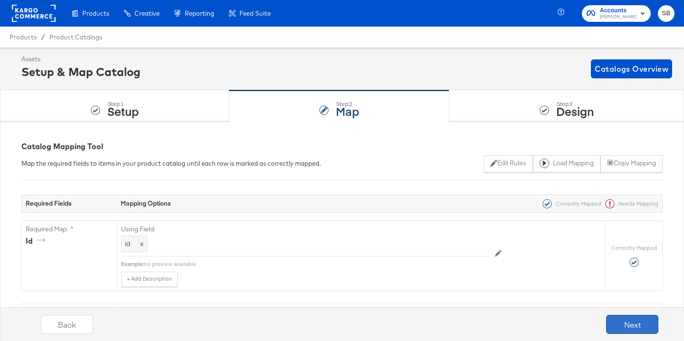
click at [623, 321] on button "Next" at bounding box center [632, 324] width 52 height 19
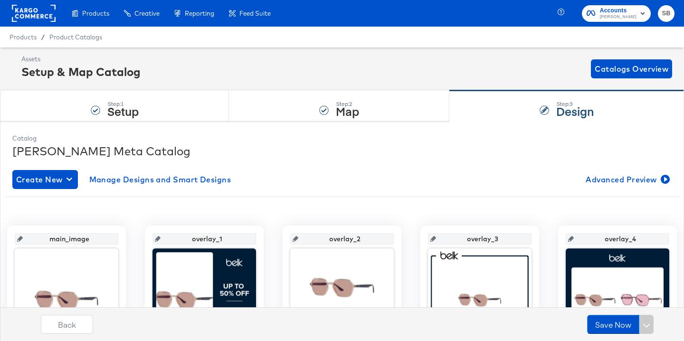
click at [38, 8] on rect at bounding box center [34, 13] width 44 height 17
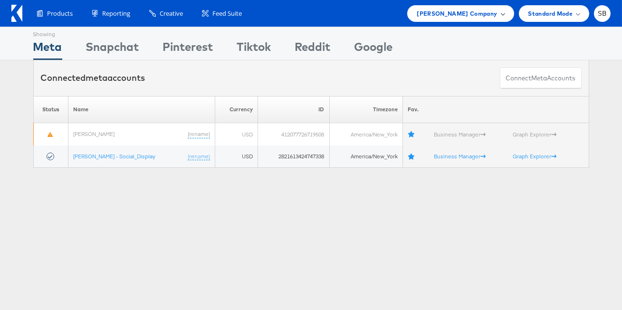
click at [495, 15] on span "[PERSON_NAME] Company" at bounding box center [457, 14] width 80 height 10
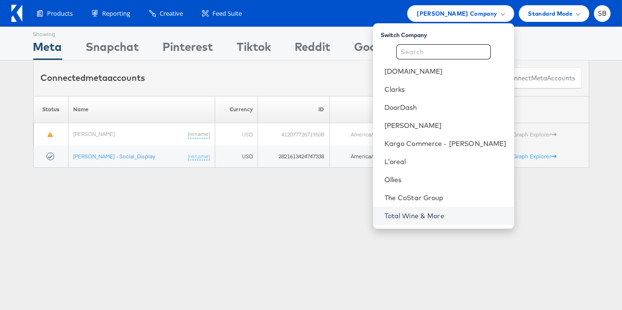
click at [463, 212] on link "Total Wine & More" at bounding box center [445, 215] width 122 height 9
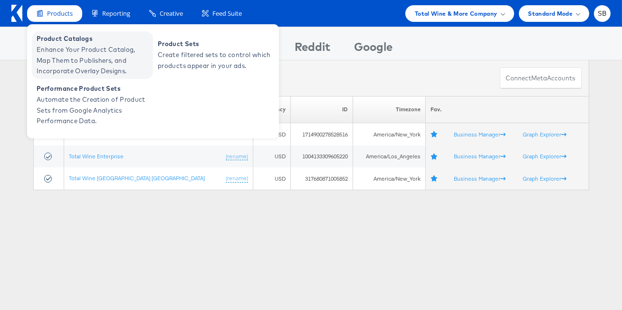
click at [70, 50] on span "Enhance Your Product Catalog, Map Them to Publishers, and Incorporate Overlay D…" at bounding box center [94, 60] width 114 height 32
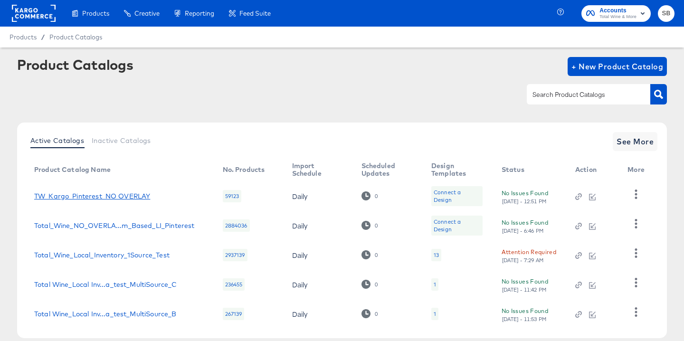
click at [139, 198] on link "TW_Kargo_Pinterest_NO OVERLAY" at bounding box center [92, 196] width 116 height 8
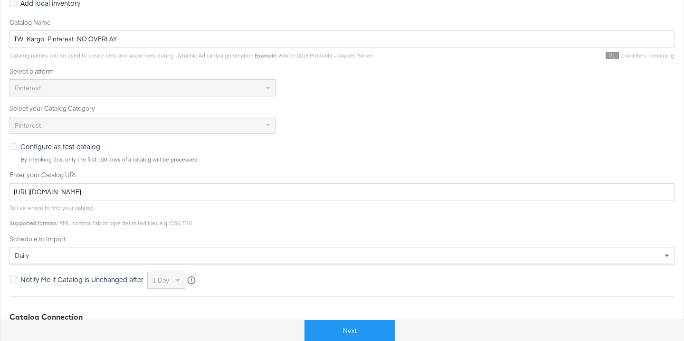
scroll to position [296, 0]
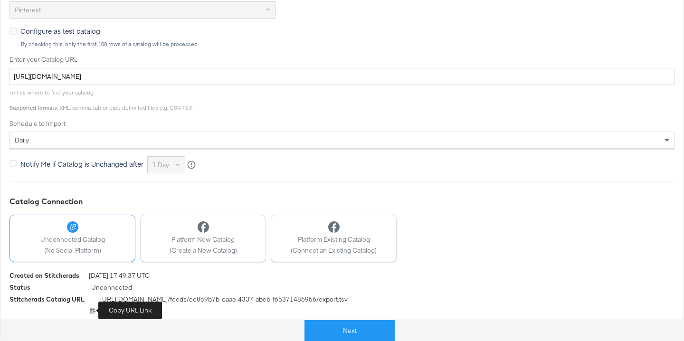
drag, startPoint x: 93, startPoint y: 312, endPoint x: 97, endPoint y: 309, distance: 5.5
click at [93, 312] on icon at bounding box center [93, 310] width 6 height 6
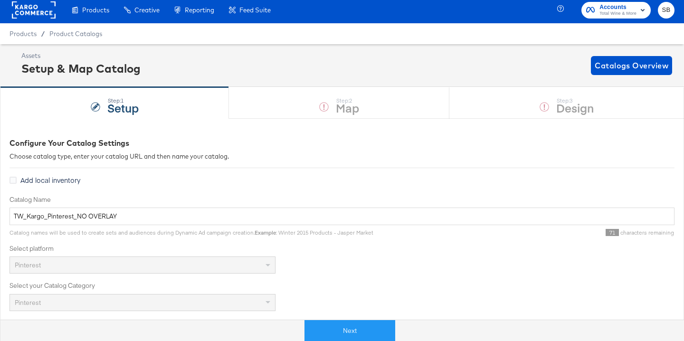
scroll to position [0, 0]
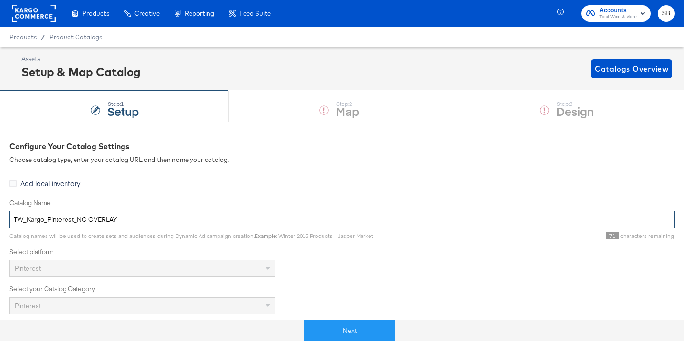
click at [71, 217] on input "TW_Kargo_Pinterest_NO OVERLAY" at bounding box center [341, 220] width 665 height 18
